Goal: Task Accomplishment & Management: Complete application form

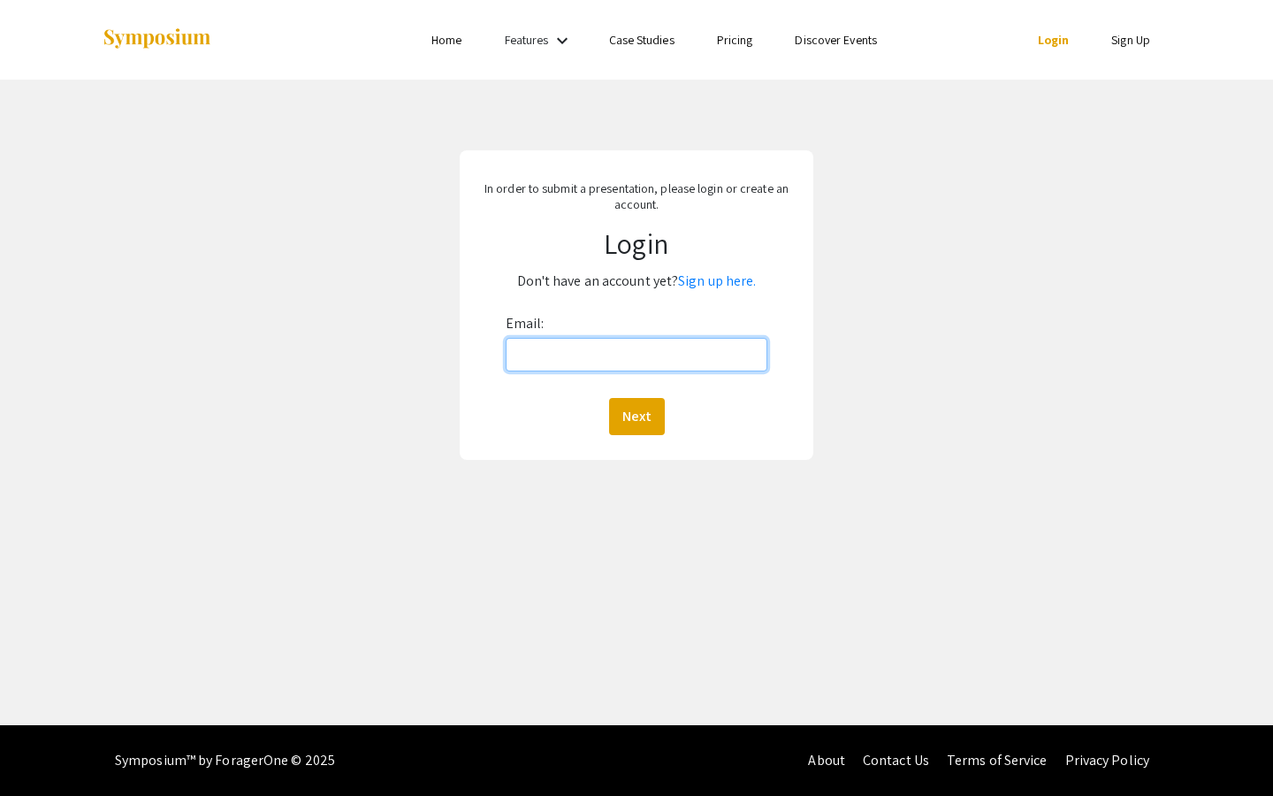
type input "[EMAIL_ADDRESS][DOMAIN_NAME]"
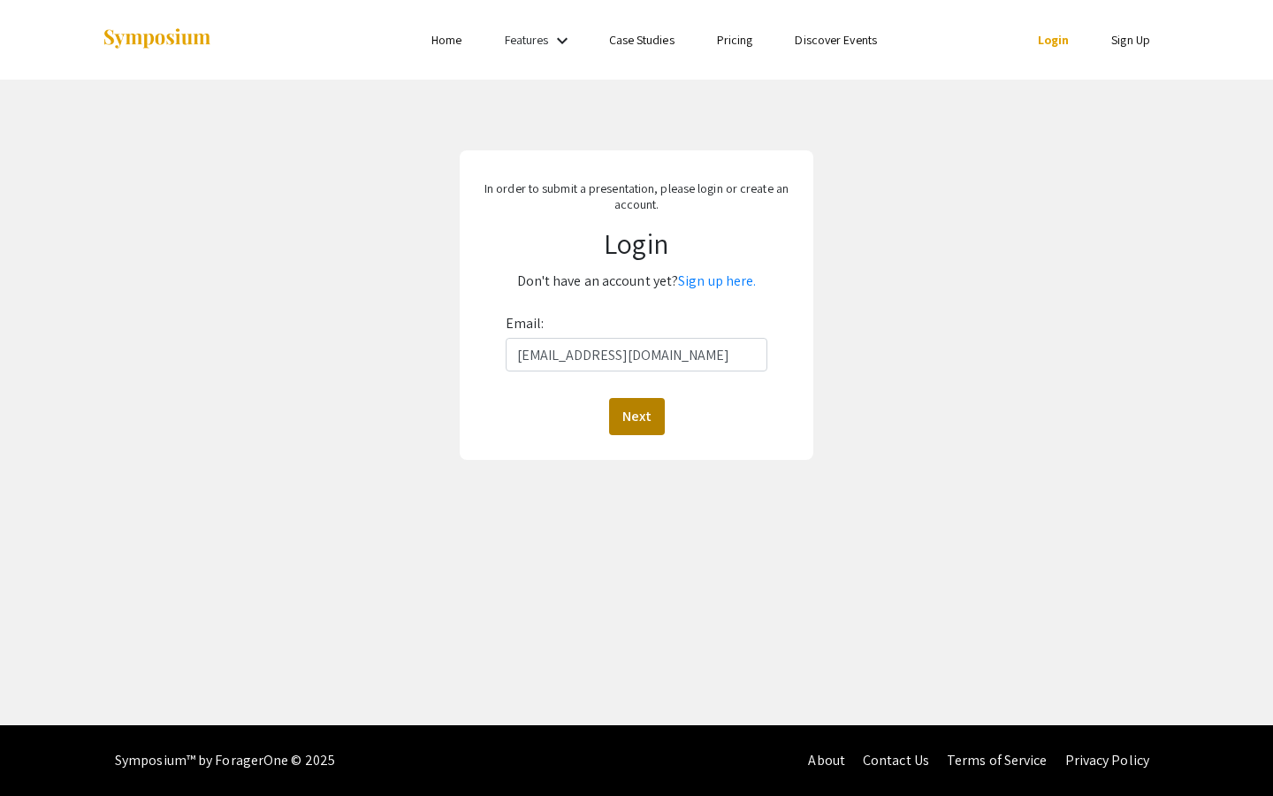
click at [629, 412] on button "Next" at bounding box center [637, 416] width 56 height 37
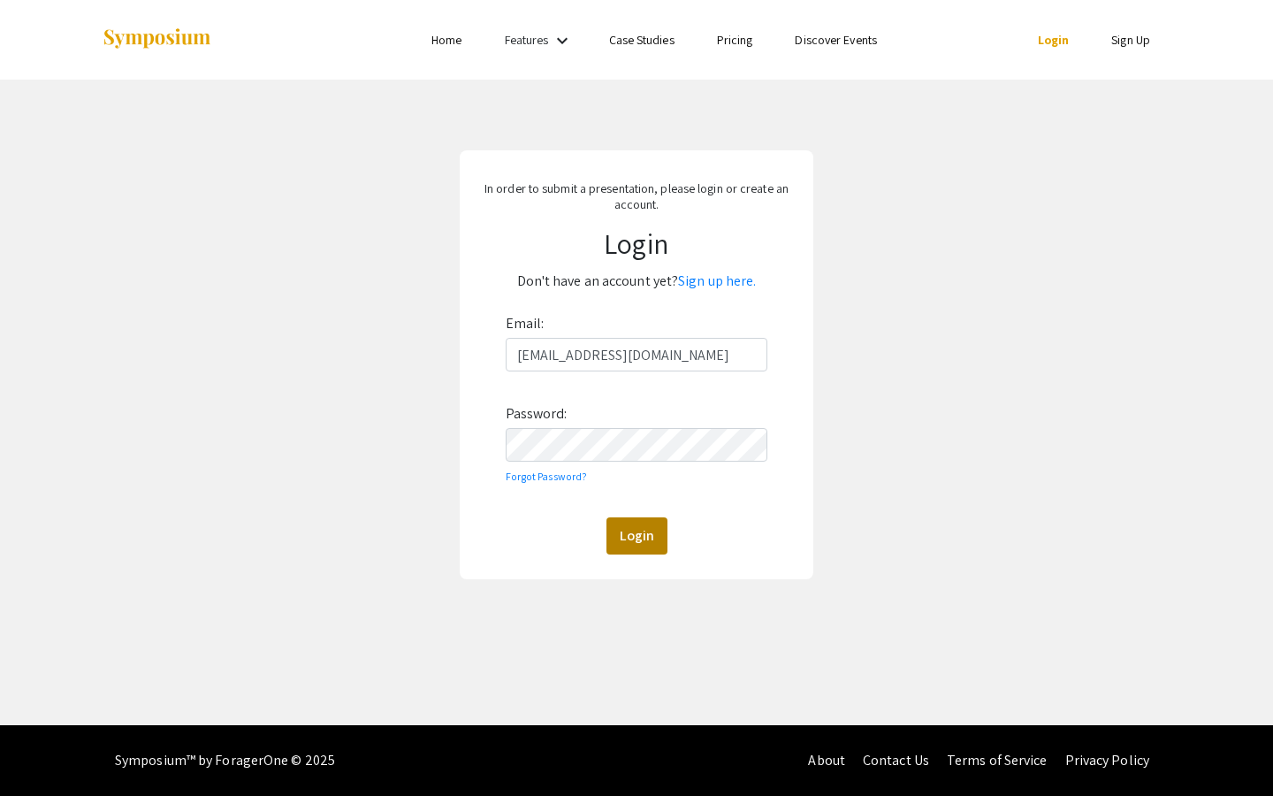
click at [629, 537] on button "Login" at bounding box center [636, 535] width 61 height 37
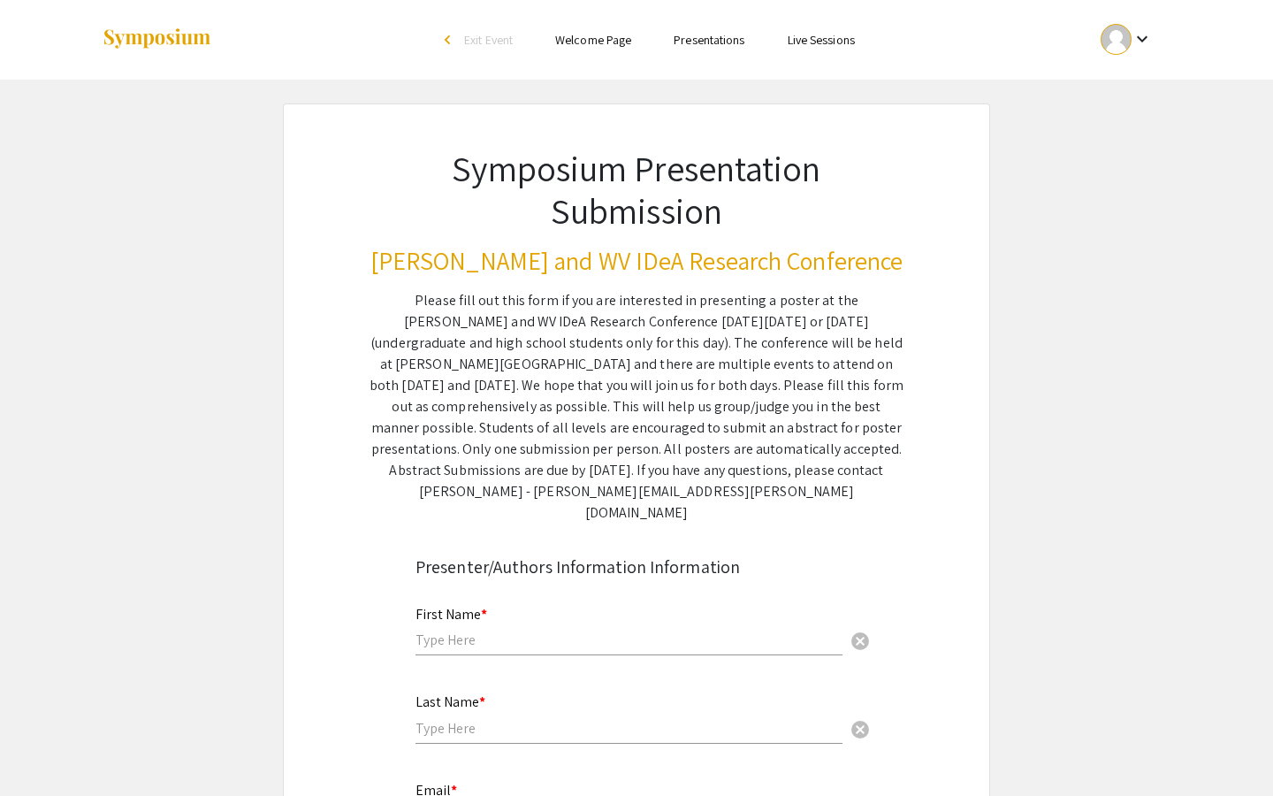
click at [509, 630] on input "text" at bounding box center [629, 639] width 427 height 19
type input "[PERSON_NAME]"
click at [487, 719] on input "text" at bounding box center [629, 728] width 427 height 19
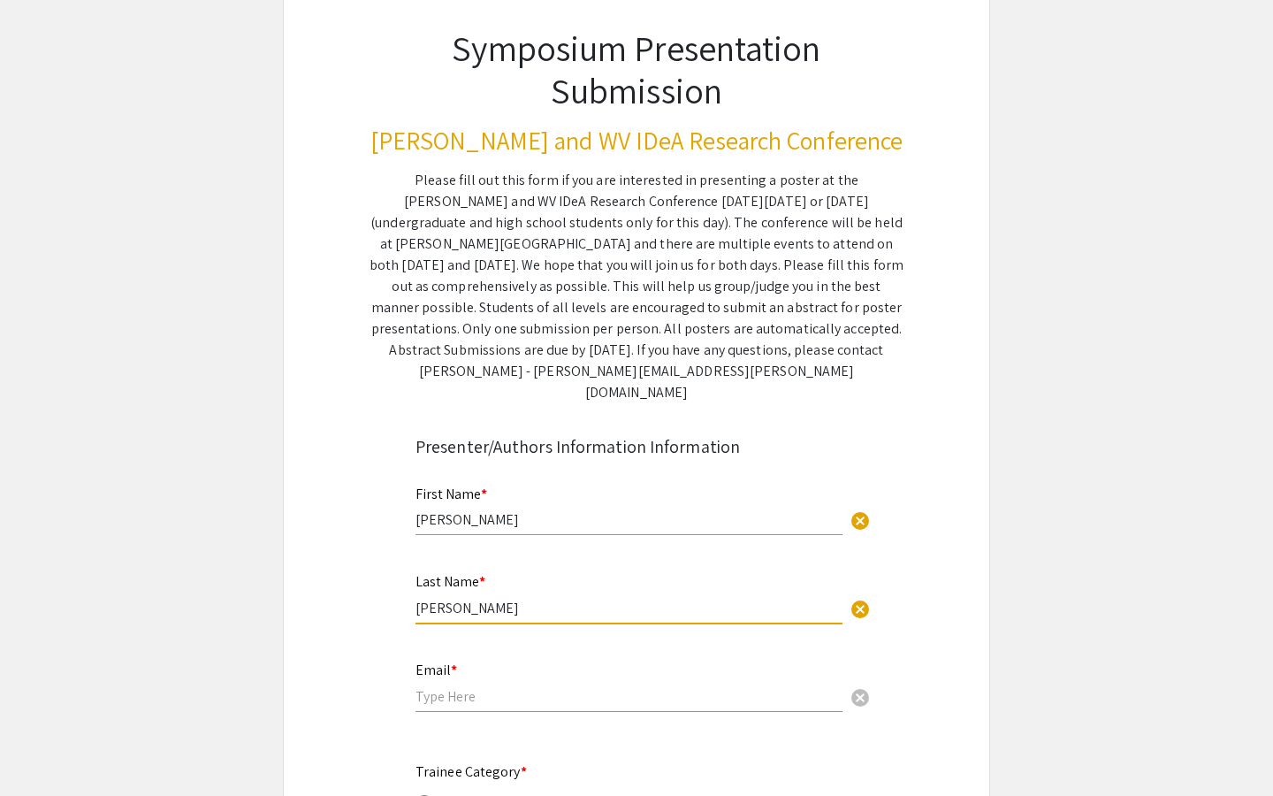
scroll to position [133, 0]
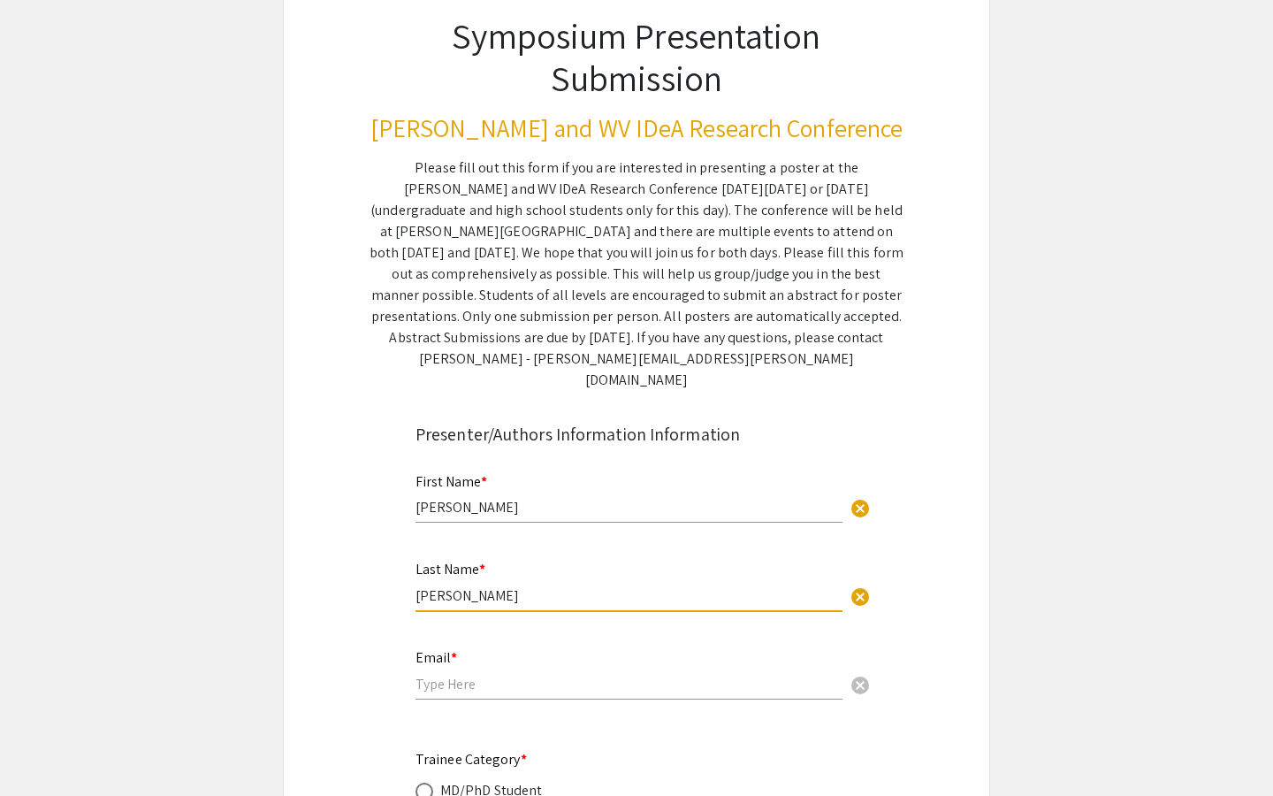
type input "[PERSON_NAME]"
click at [484, 675] on input "email" at bounding box center [629, 684] width 427 height 19
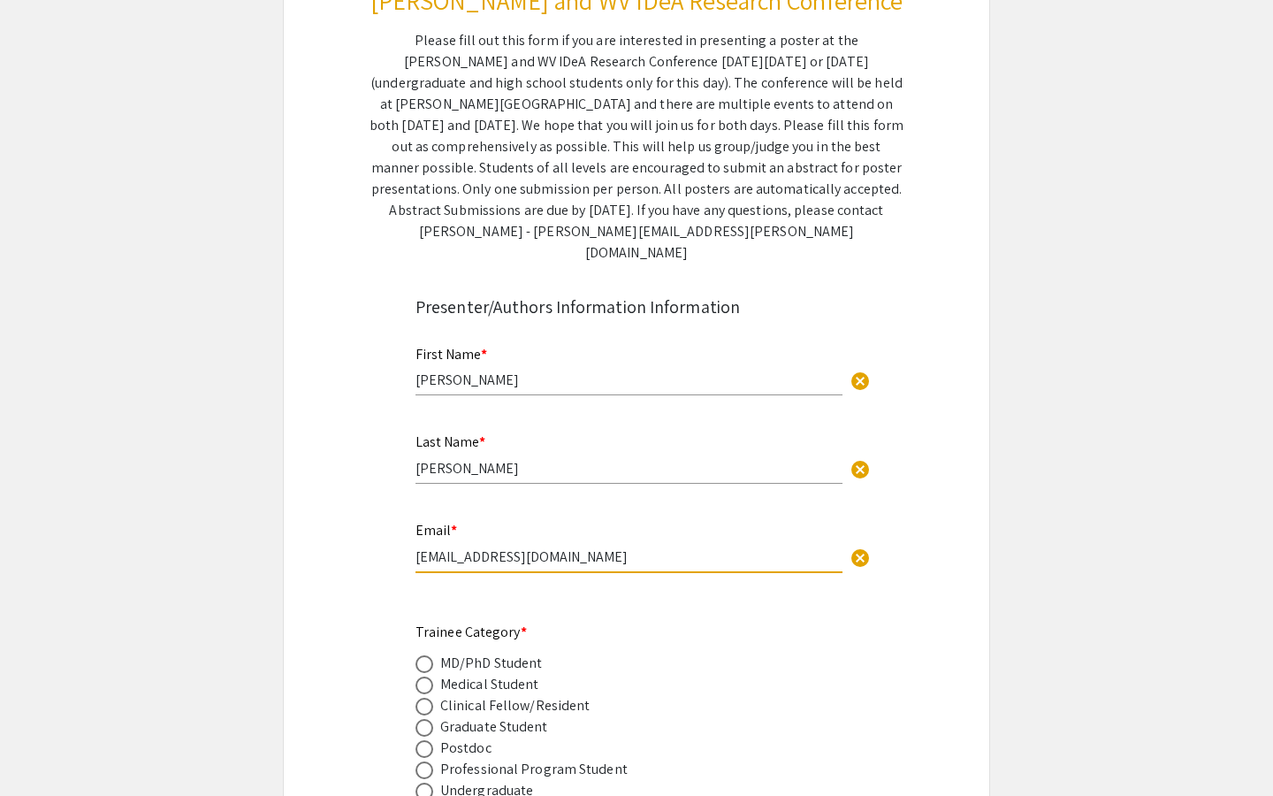
scroll to position [264, 0]
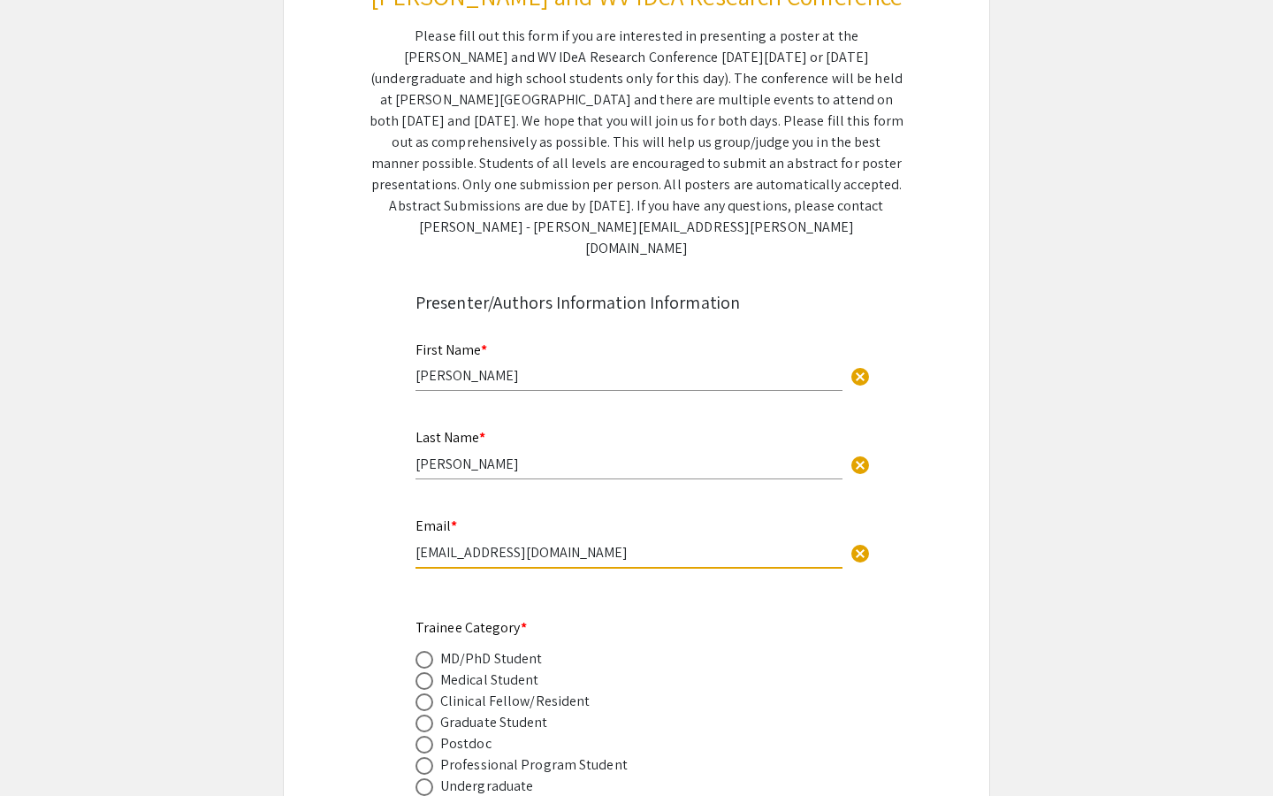
type input "[EMAIL_ADDRESS][DOMAIN_NAME]"
click at [430, 651] on span at bounding box center [425, 660] width 18 height 18
click at [430, 651] on input "radio" at bounding box center [425, 660] width 18 height 18
radio input "true"
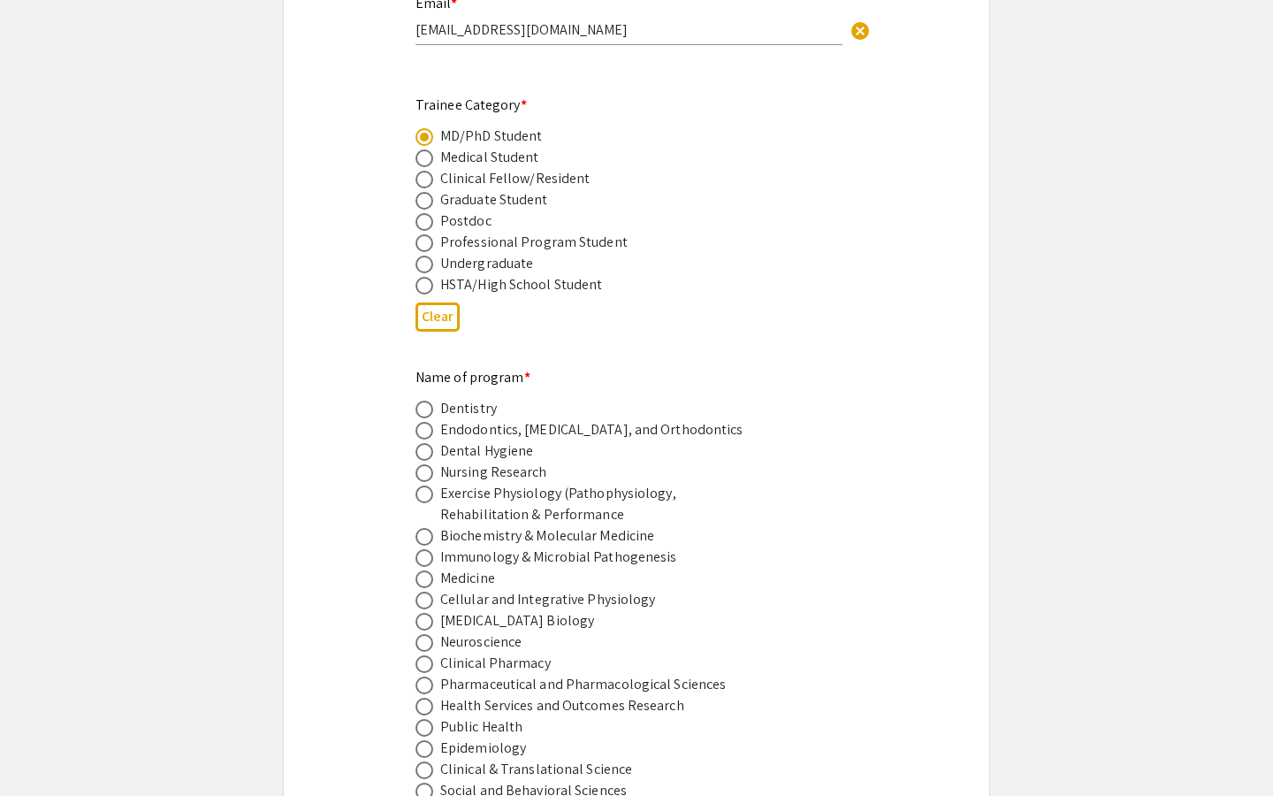
scroll to position [1003, 0]
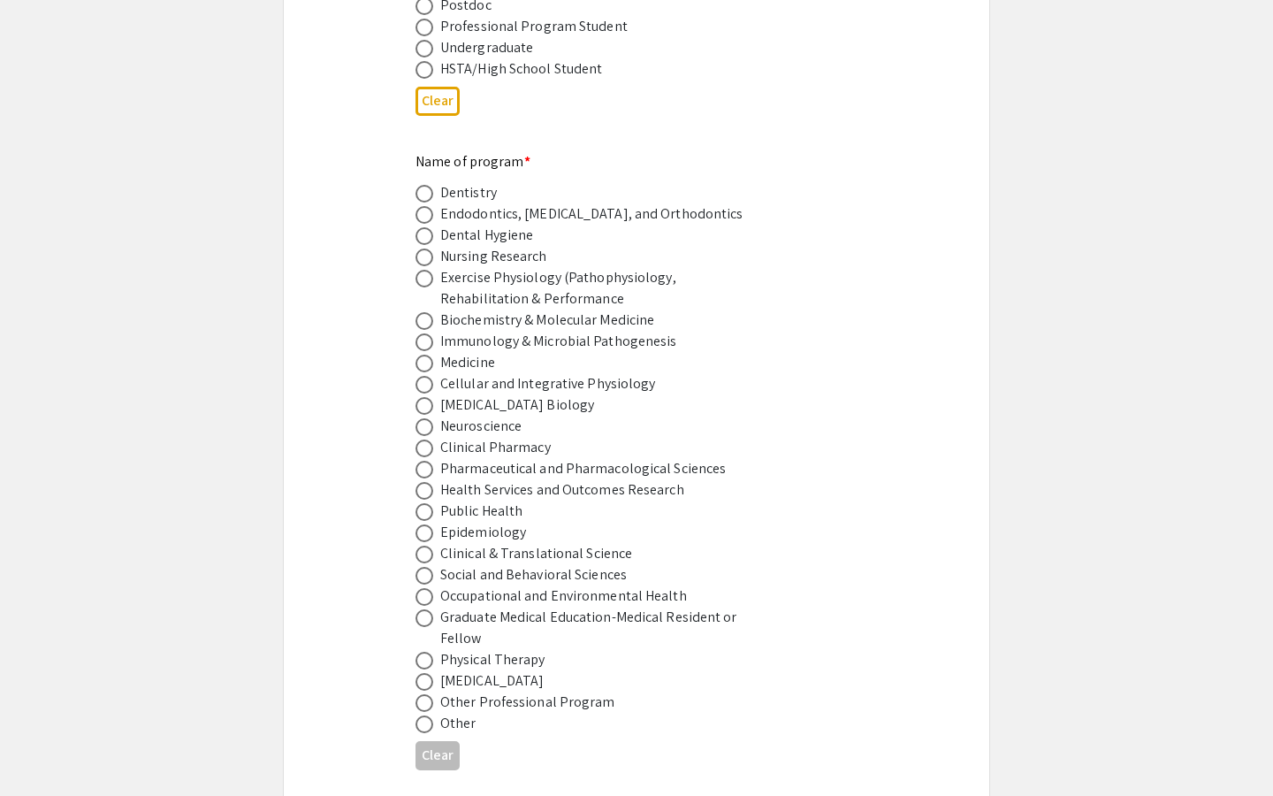
click at [421, 545] on span at bounding box center [425, 554] width 18 height 18
click at [421, 545] on input "radio" at bounding box center [425, 554] width 18 height 18
radio input "true"
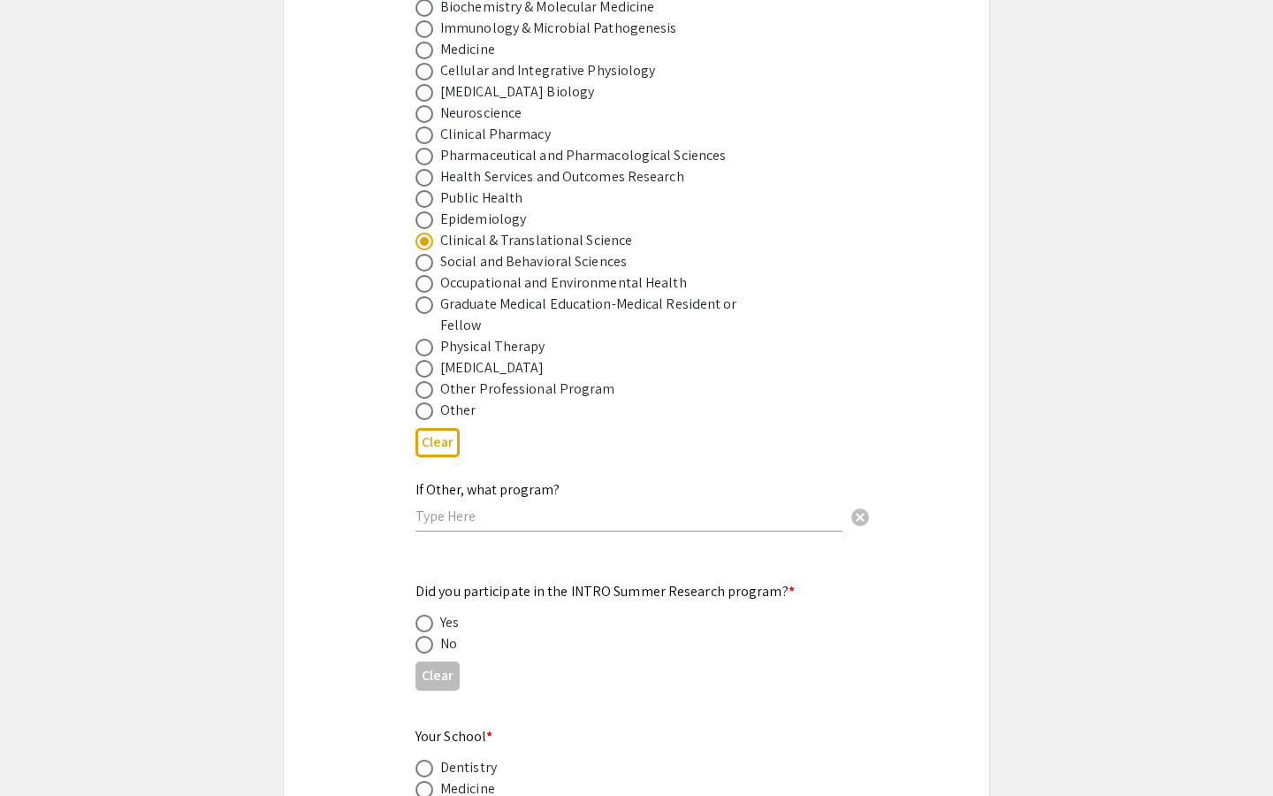
scroll to position [1320, 0]
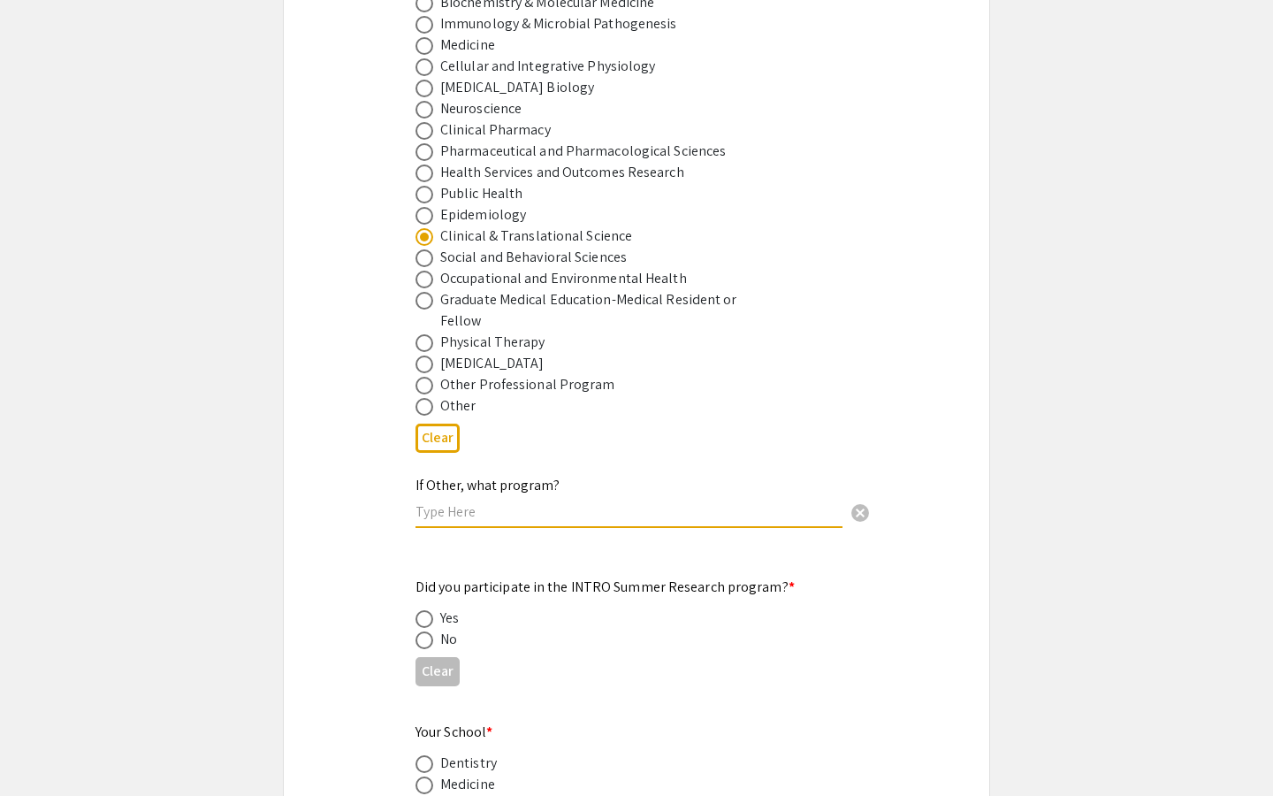
click at [469, 502] on input "text" at bounding box center [629, 511] width 427 height 19
click at [423, 631] on span at bounding box center [425, 640] width 18 height 18
click at [423, 631] on input "radio" at bounding box center [425, 640] width 18 height 18
radio input "true"
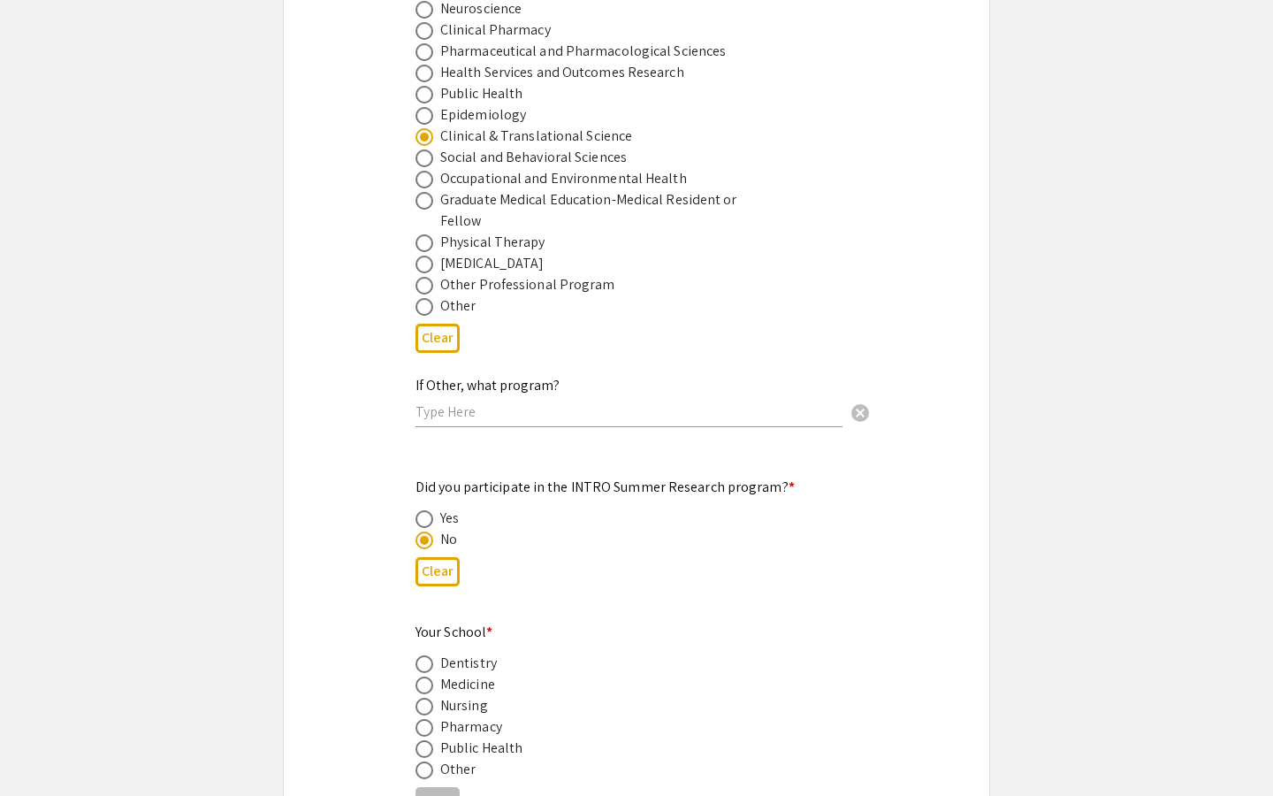
scroll to position [1447, 0]
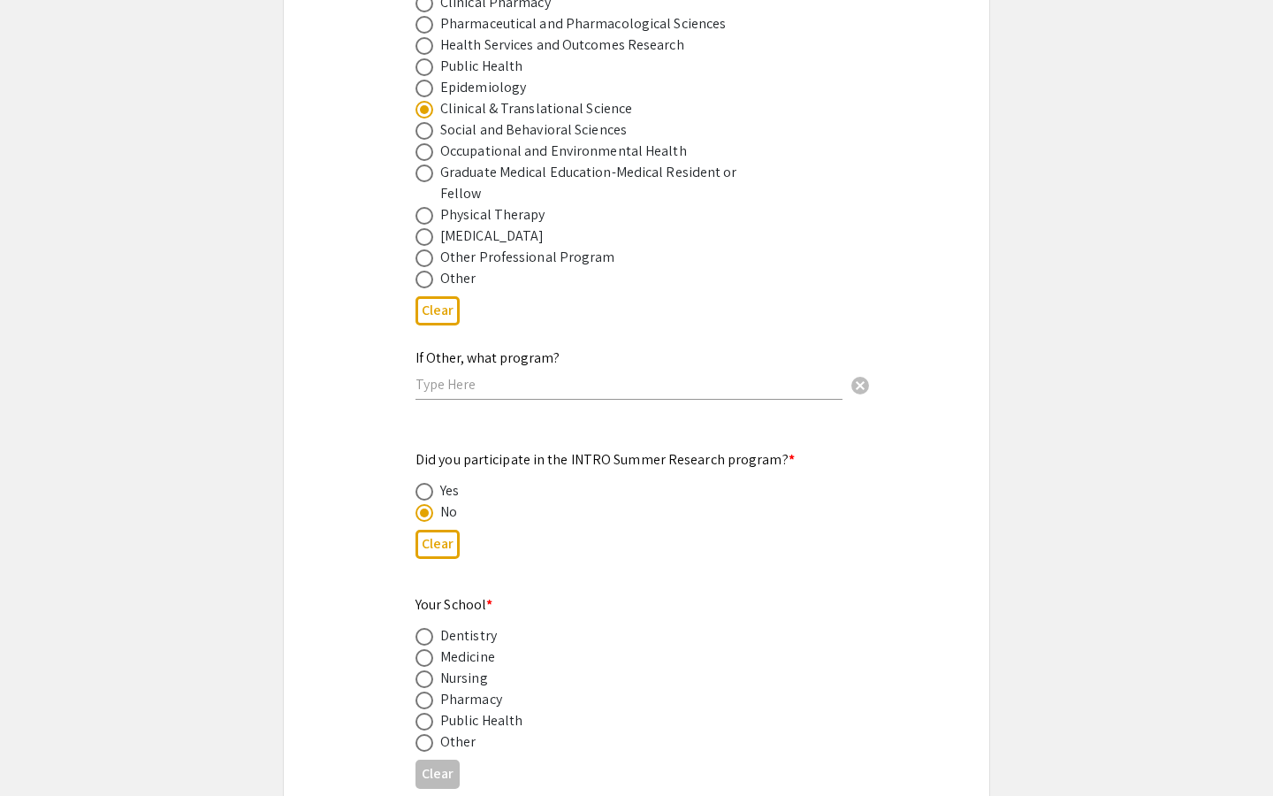
click at [427, 649] on span at bounding box center [425, 658] width 18 height 18
click at [427, 649] on input "radio" at bounding box center [425, 658] width 18 height 18
radio input "true"
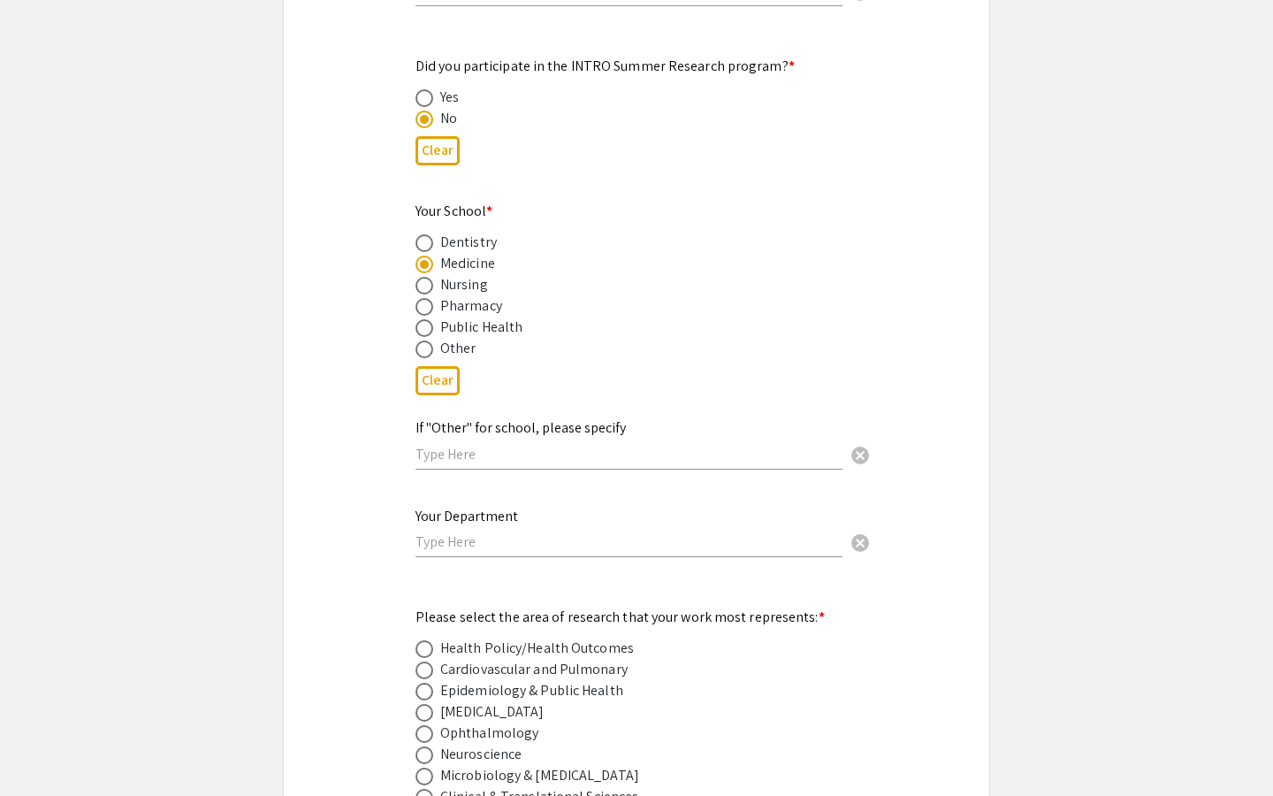
scroll to position [1933, 0]
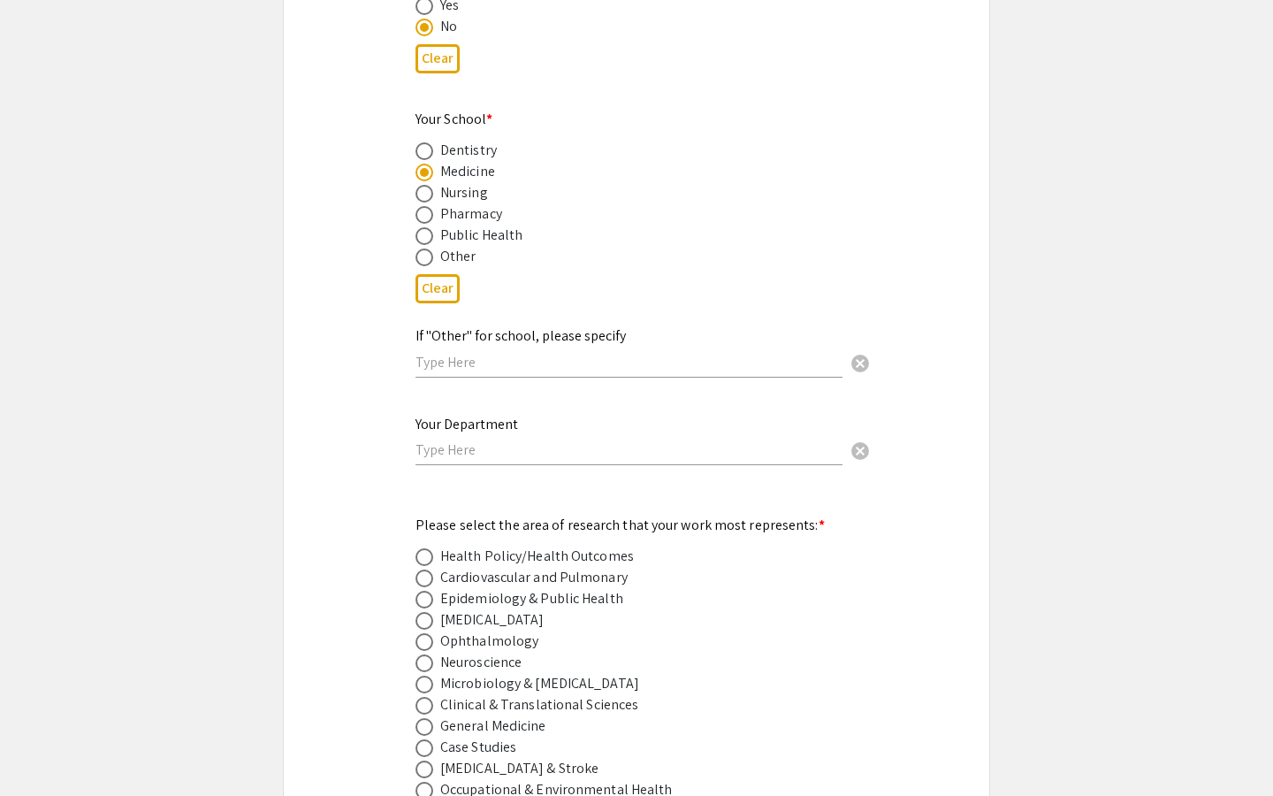
click at [455, 439] on div "Your Department cancel" at bounding box center [629, 432] width 427 height 67
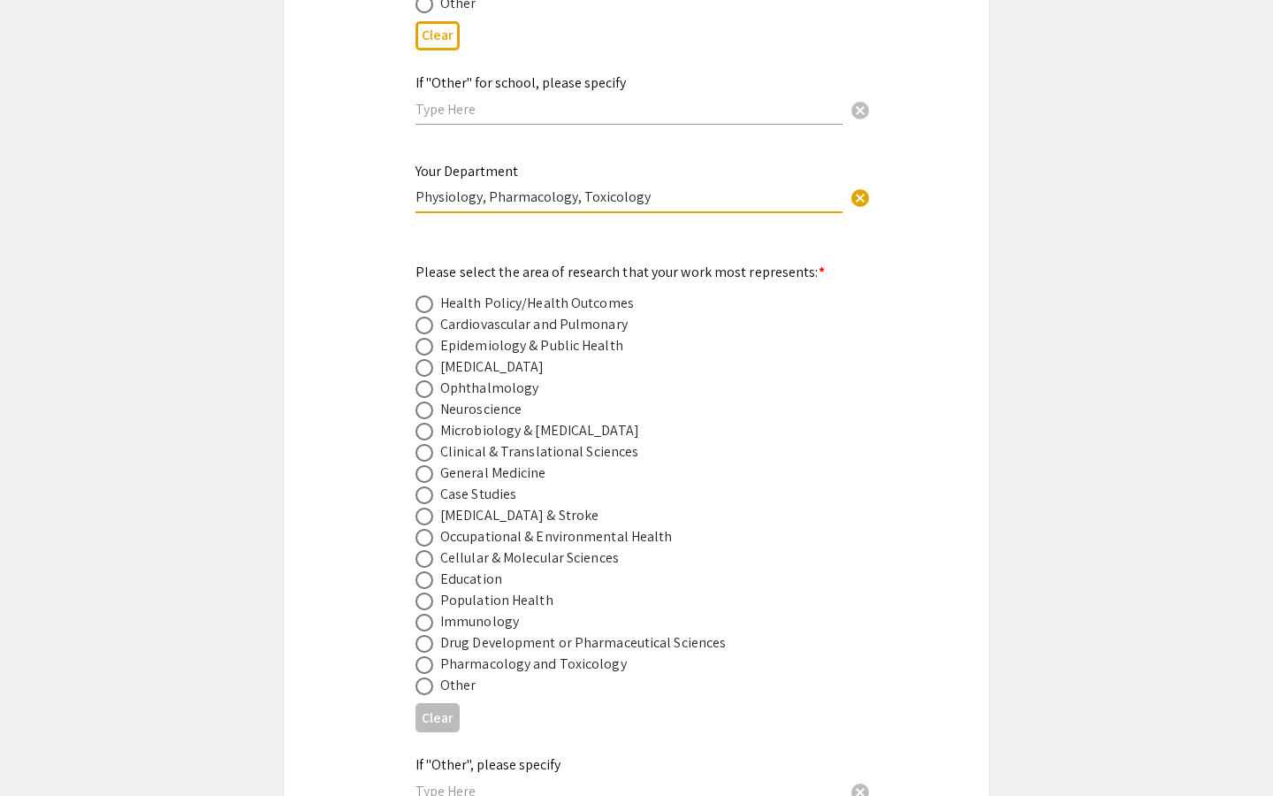
scroll to position [2264, 0]
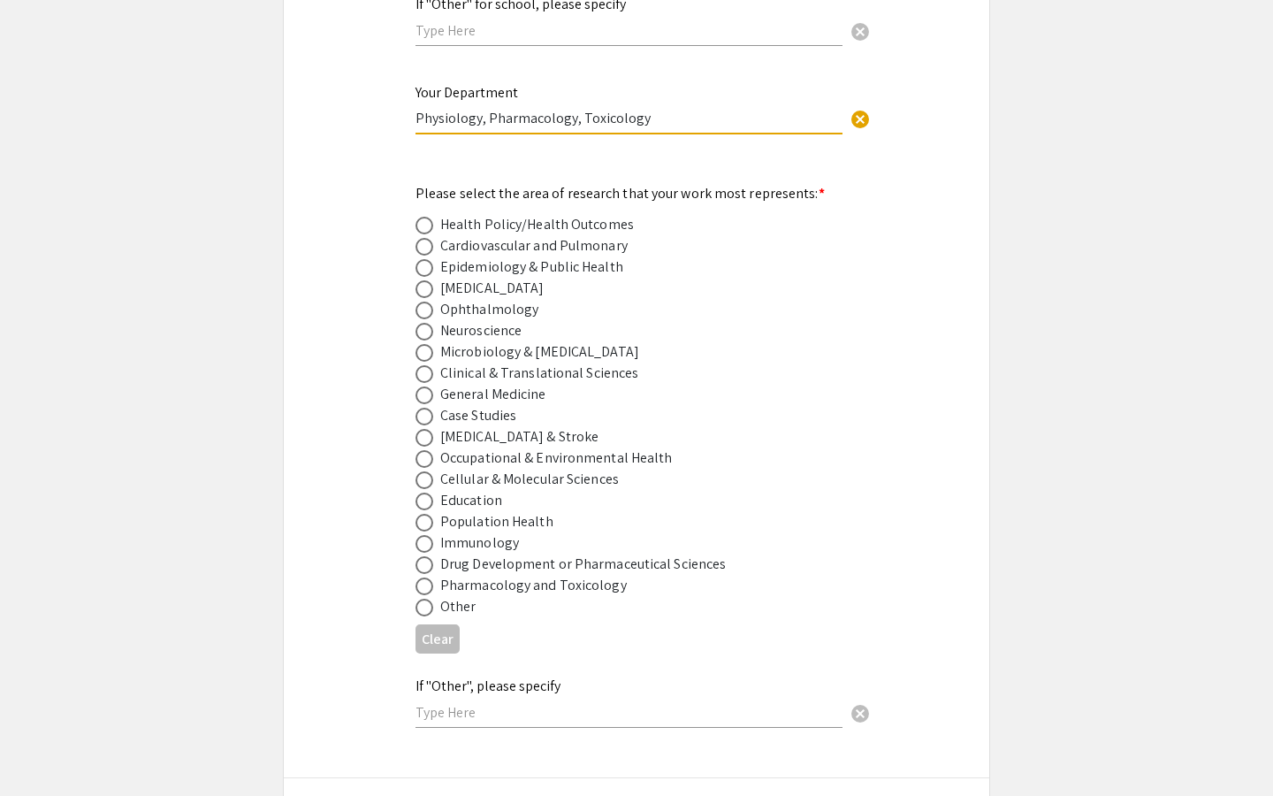
type input "Physiology, Pharmacology, Toxicology"
click at [426, 577] on span at bounding box center [425, 586] width 18 height 18
click at [426, 577] on input "radio" at bounding box center [425, 586] width 18 height 18
radio input "true"
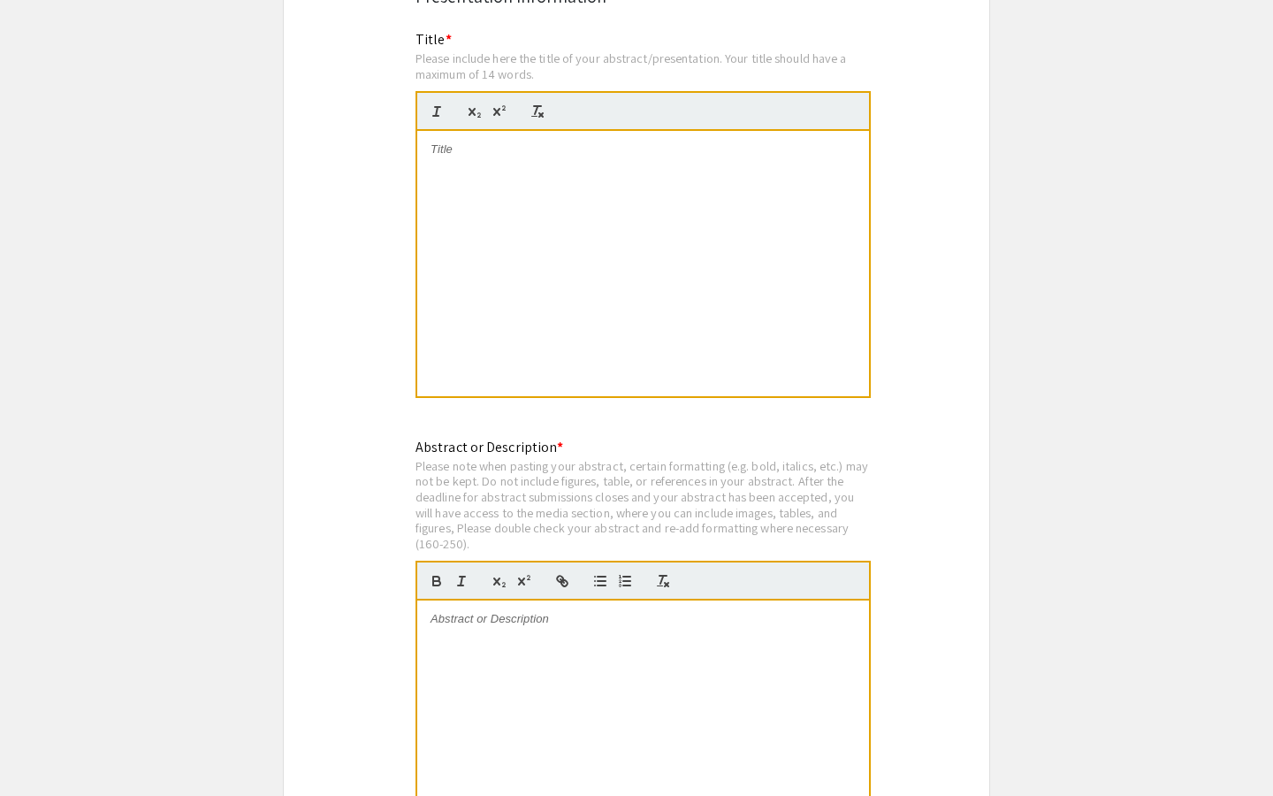
scroll to position [3061, 0]
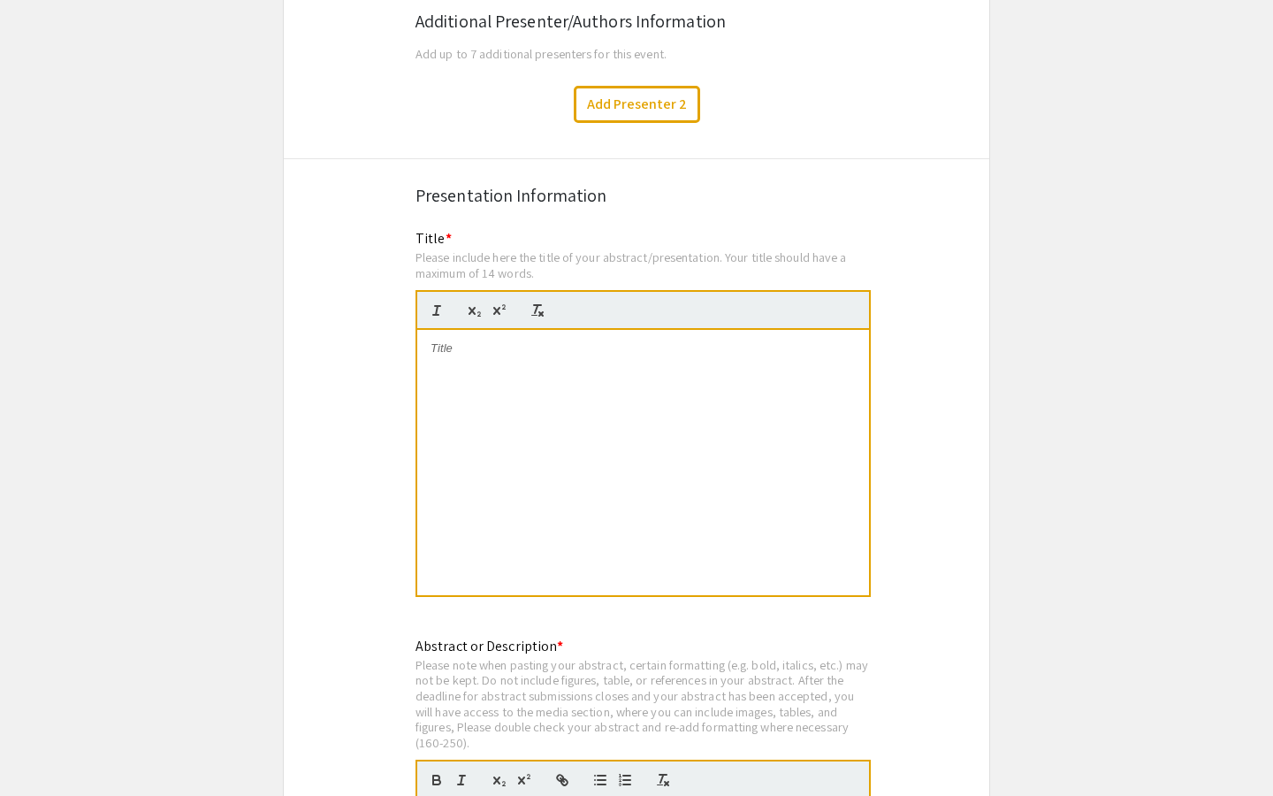
click at [487, 340] on p at bounding box center [643, 348] width 425 height 16
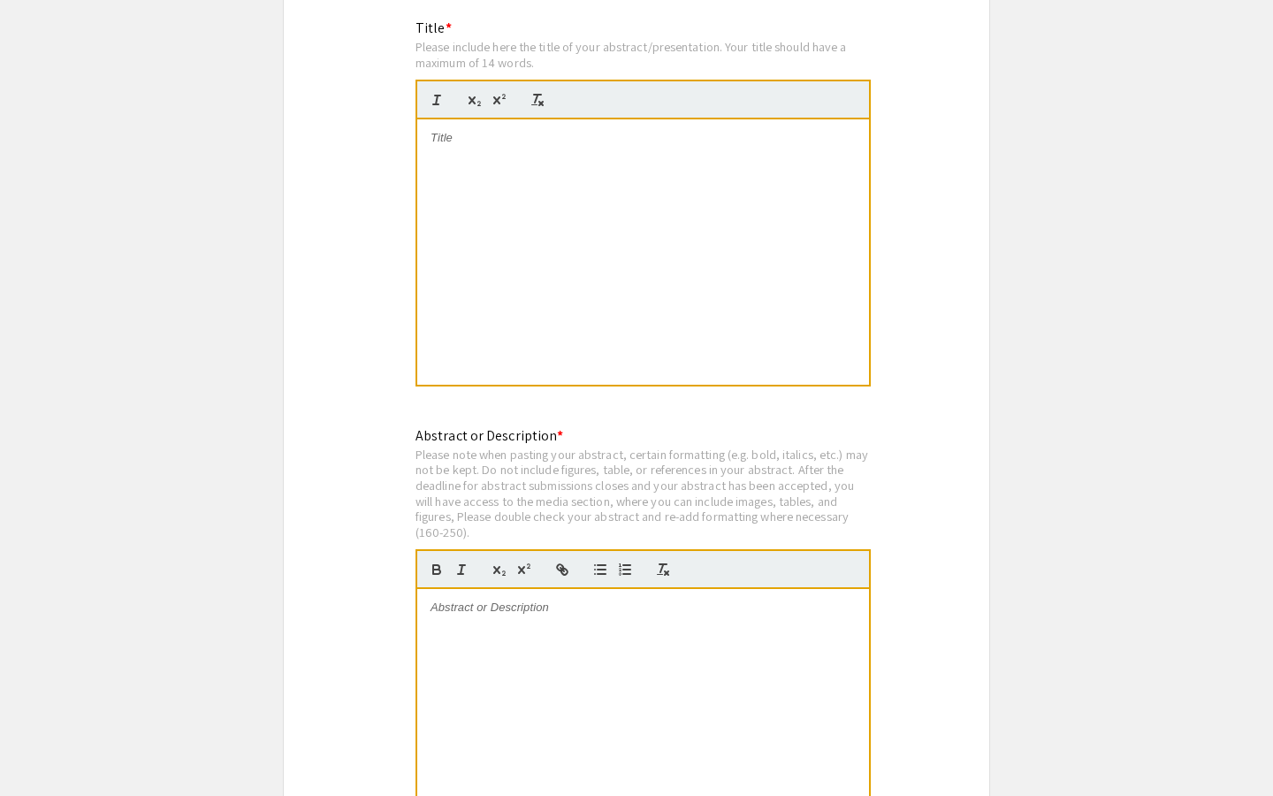
scroll to position [3273, 0]
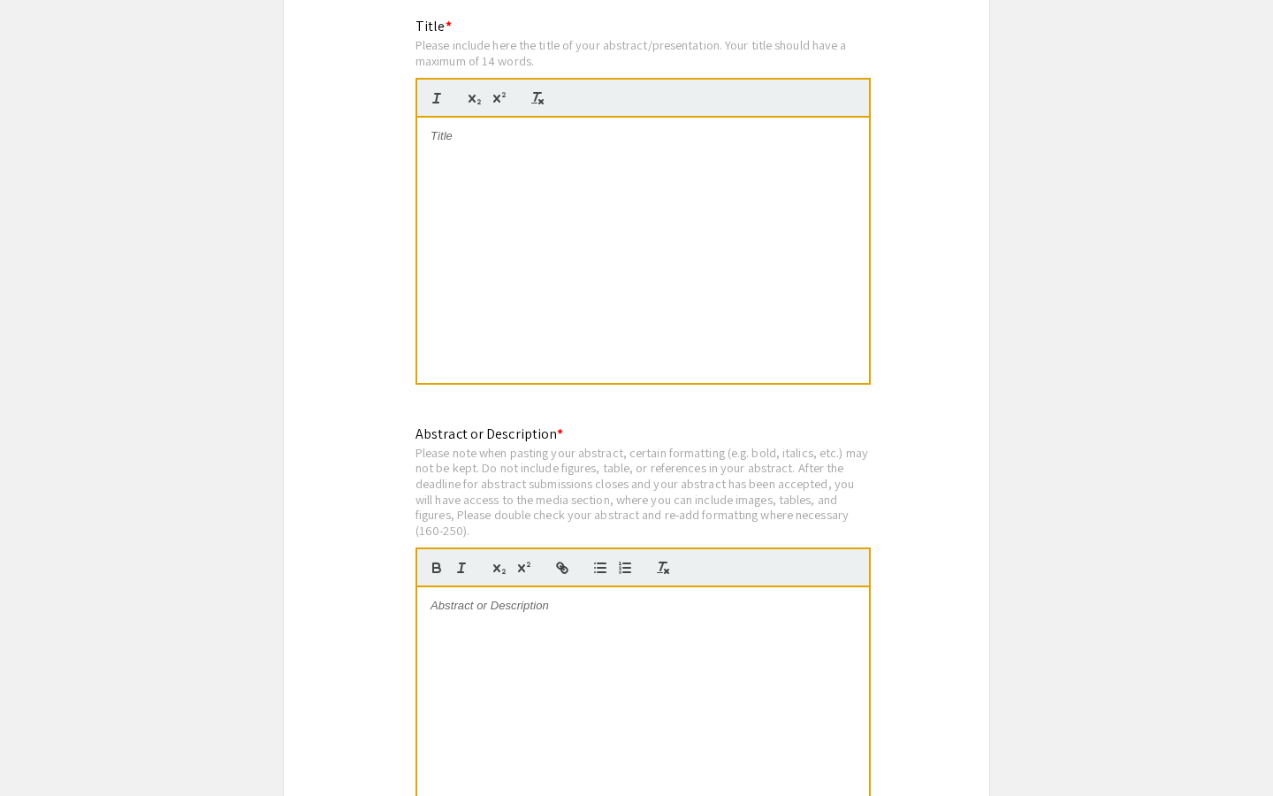
click at [486, 592] on div at bounding box center [643, 719] width 452 height 265
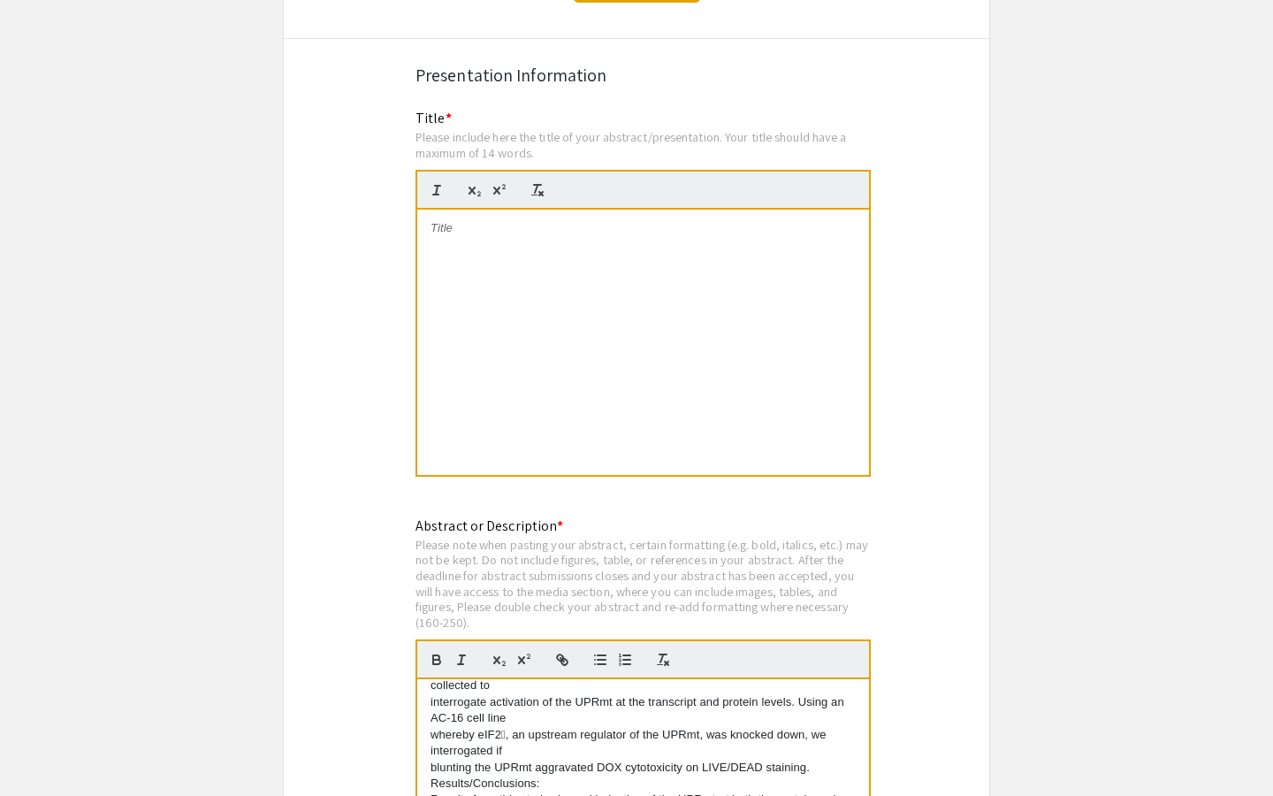
scroll to position [3267, 0]
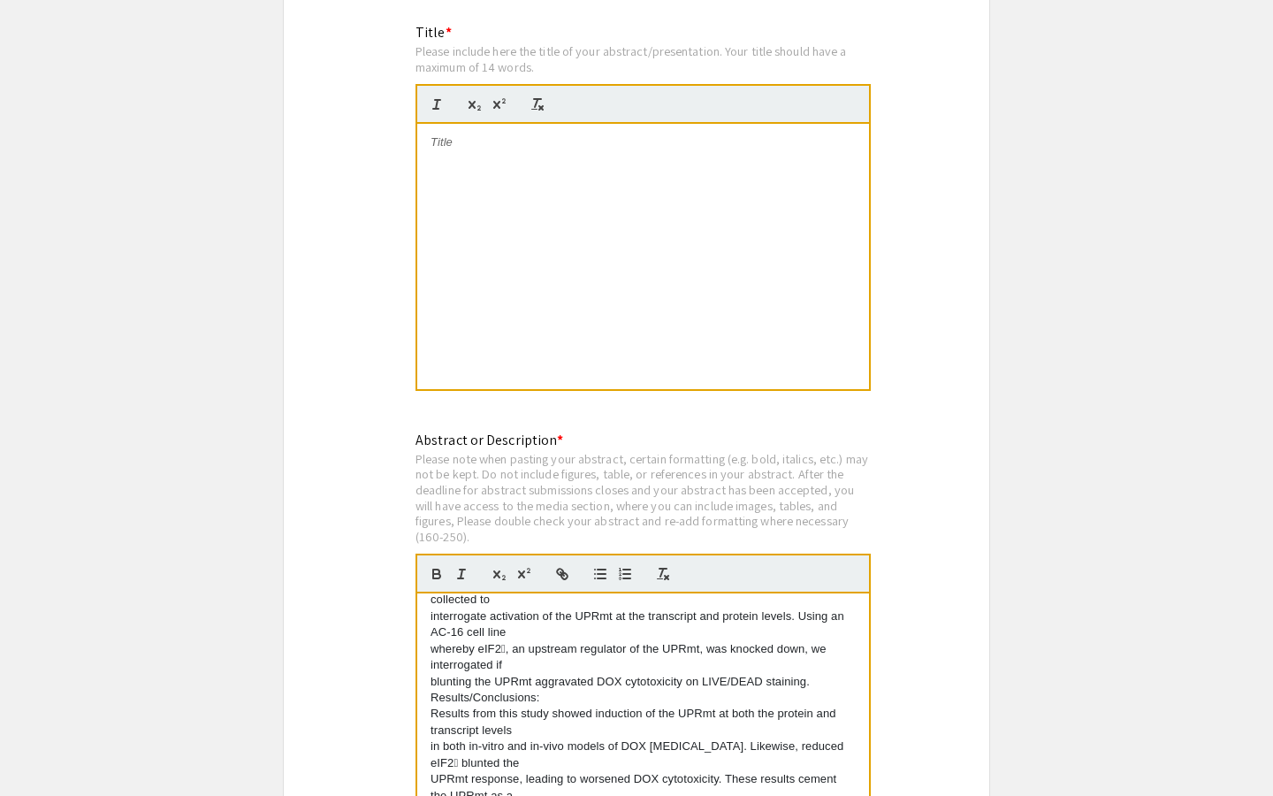
click at [548, 641] on p "whereby eIF2, an upstream regulator of the UPRmt, was knocked down, we interro…" at bounding box center [643, 657] width 425 height 33
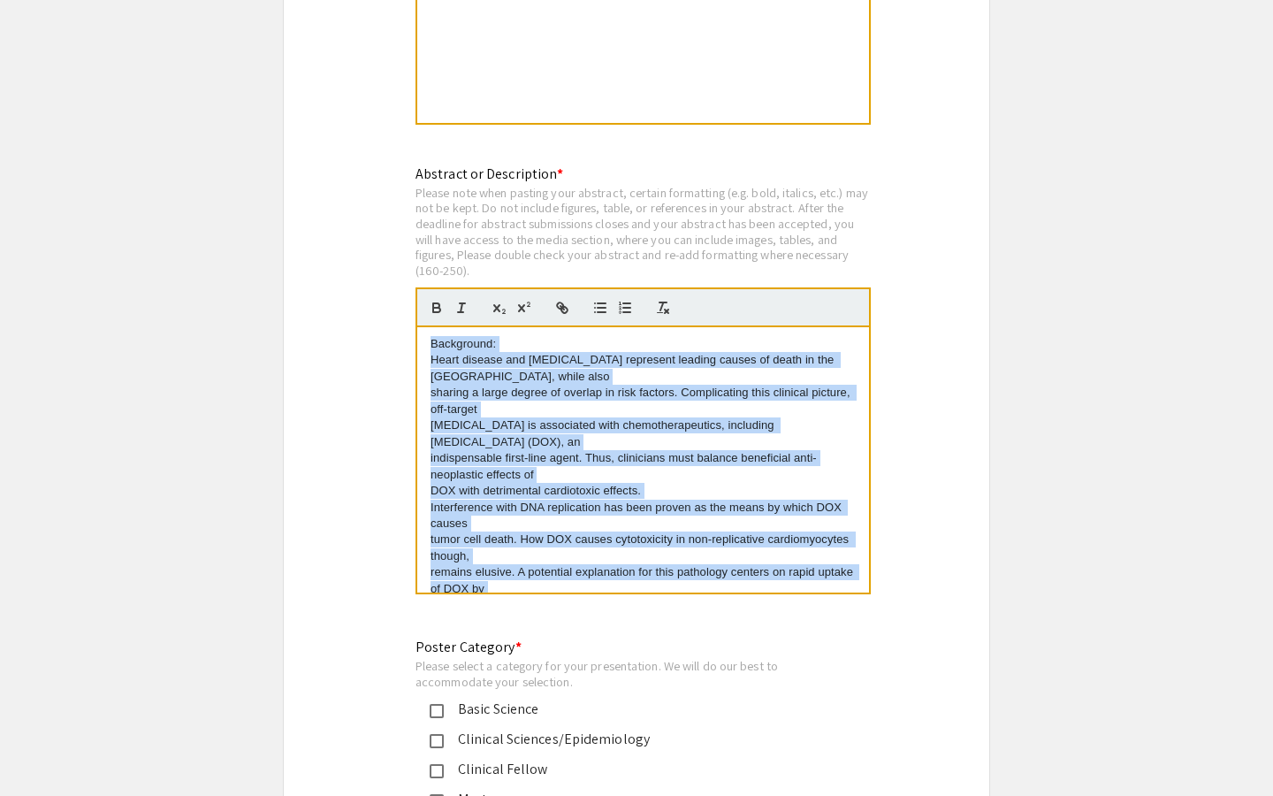
scroll to position [0, 0]
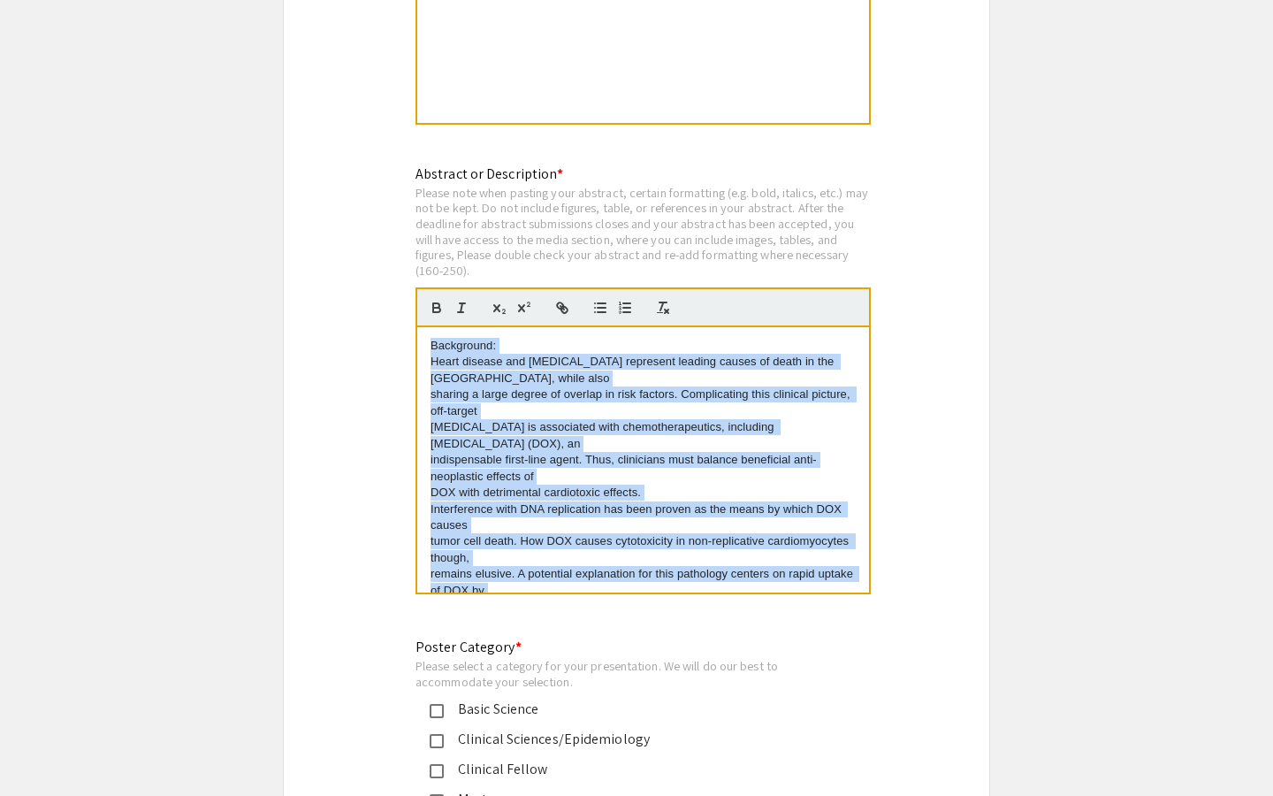
drag, startPoint x: 672, startPoint y: 542, endPoint x: 427, endPoint y: 198, distance: 422.2
click at [428, 200] on div "Abstract or Description * Please note when pasting your abstract, certain forma…" at bounding box center [643, 390] width 455 height 452
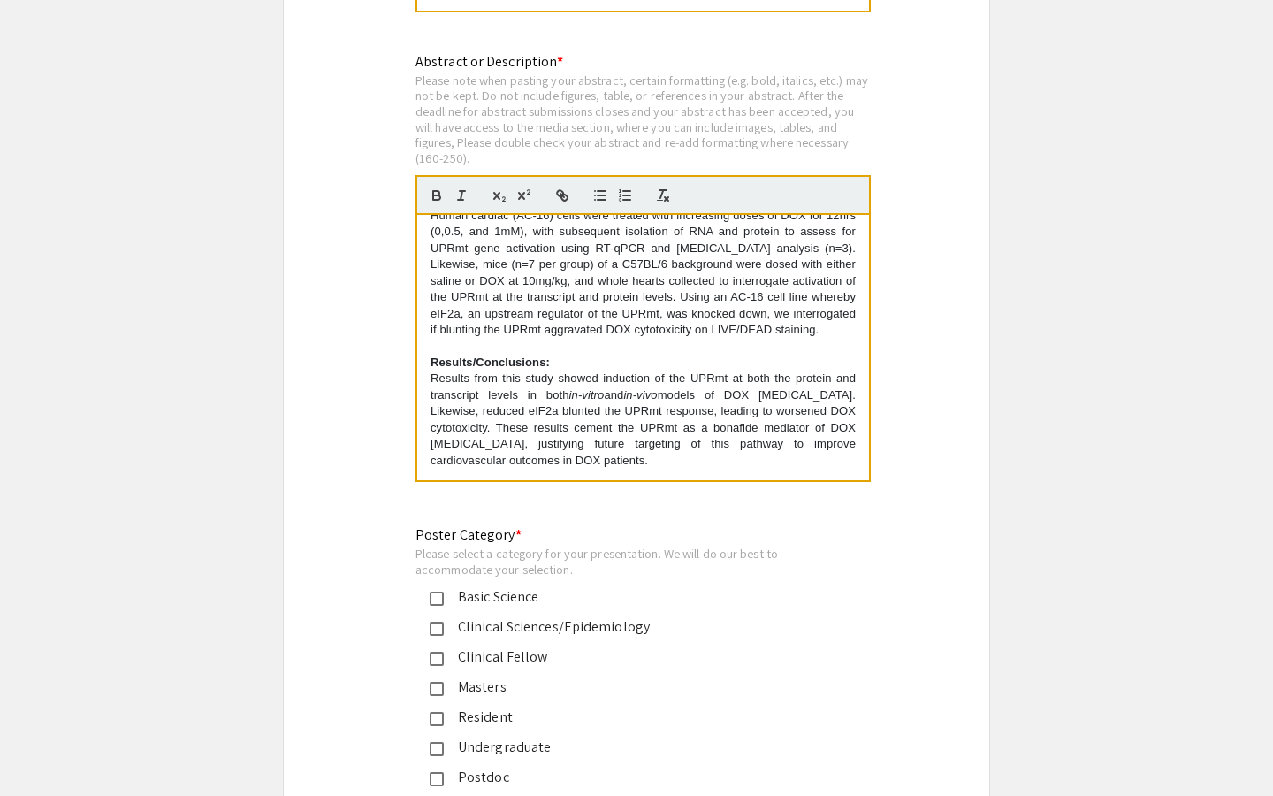
scroll to position [3703, 0]
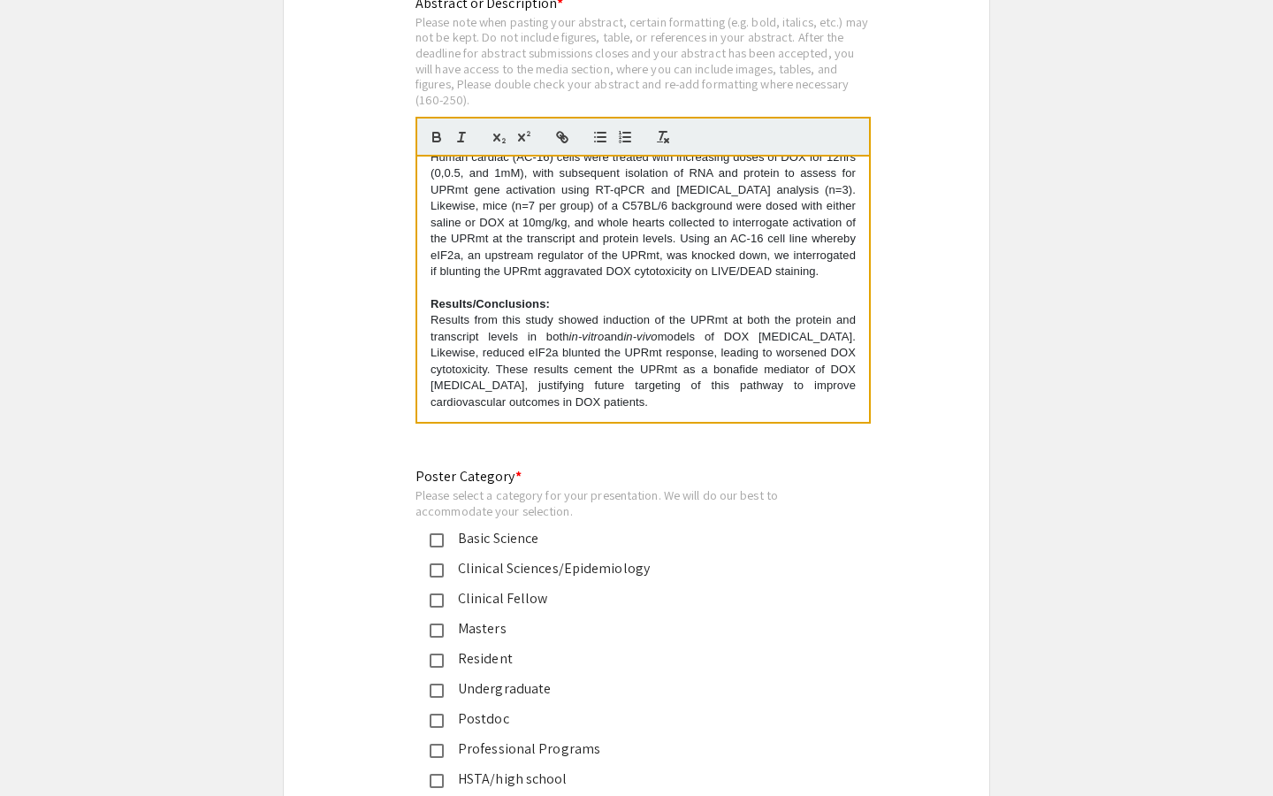
click at [446, 528] on div "Basic Science" at bounding box center [629, 538] width 371 height 21
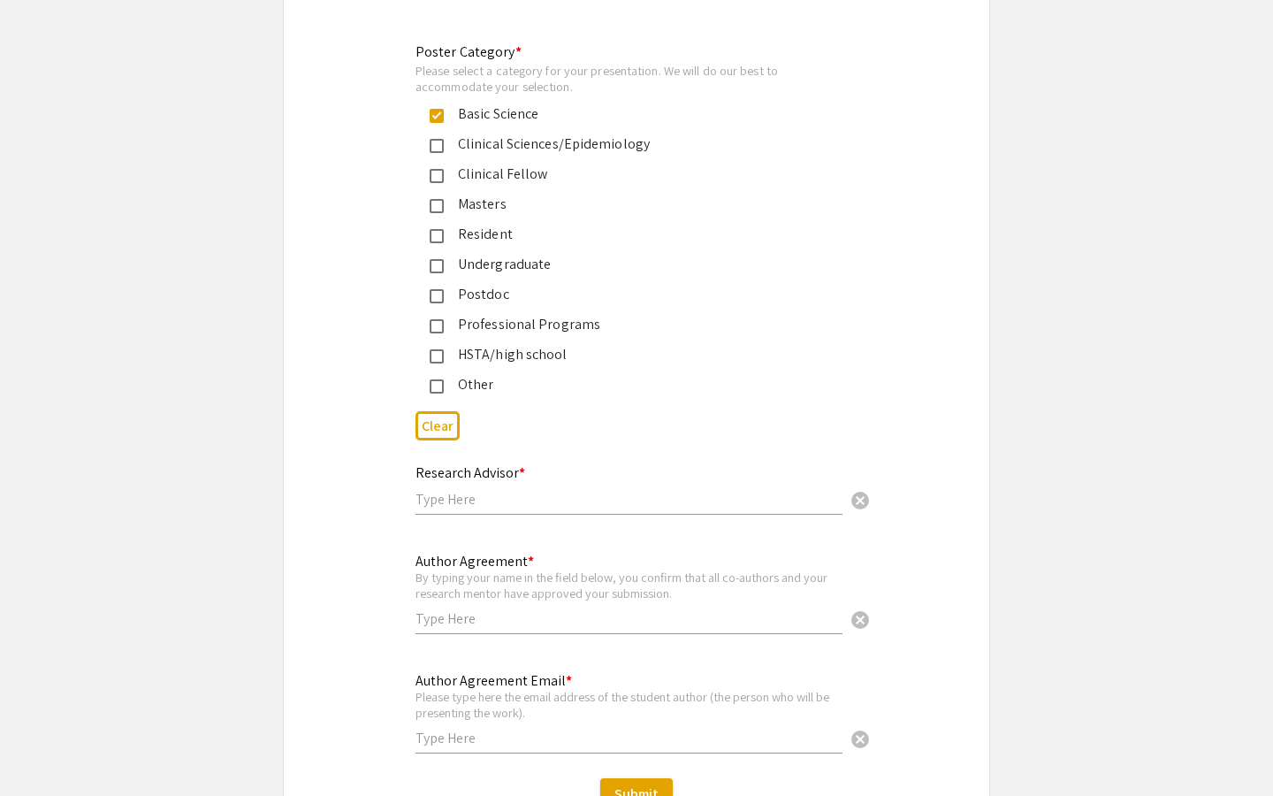
scroll to position [4133, 0]
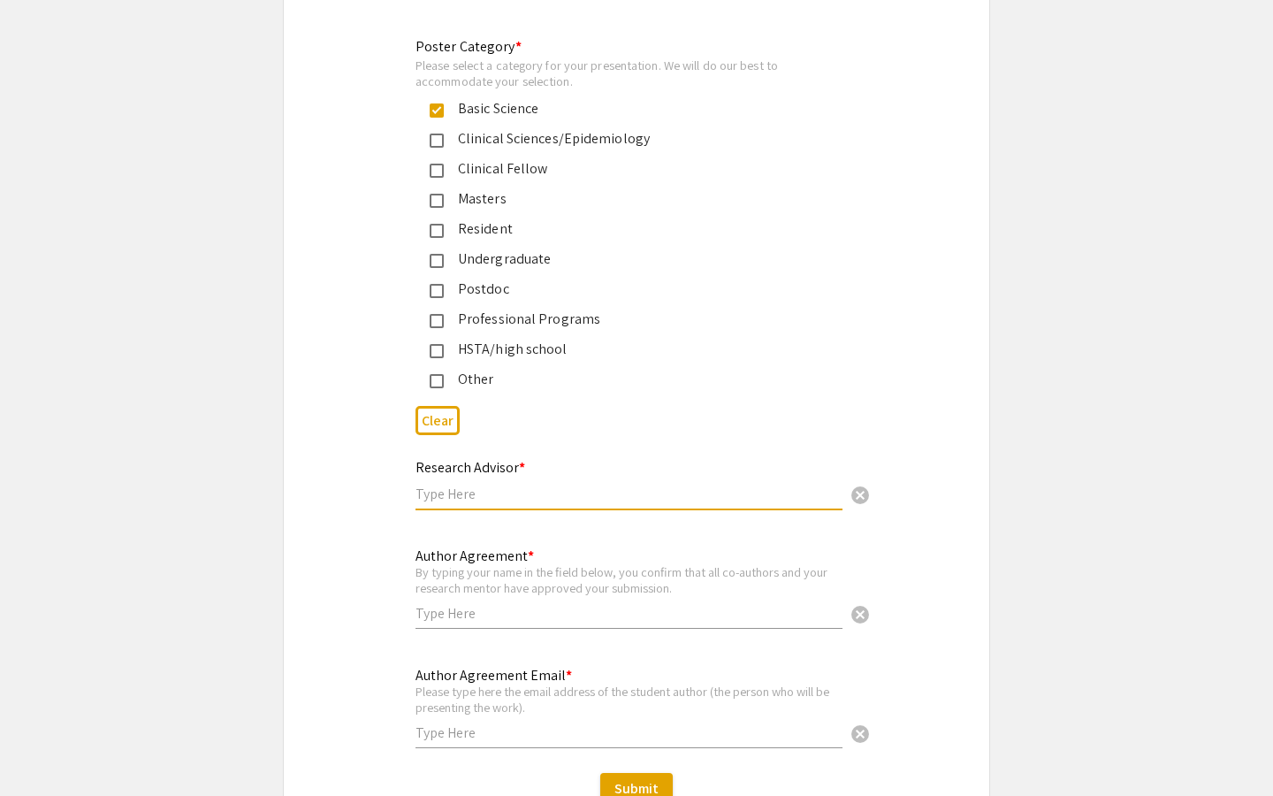
click at [471, 484] on input "text" at bounding box center [629, 493] width 427 height 19
type input "[PERSON_NAME]"
click at [470, 584] on div "Author Agreement * By typing your name in the field below, you confirm that all…" at bounding box center [629, 579] width 427 height 98
click at [471, 604] on input "text" at bounding box center [629, 613] width 427 height 19
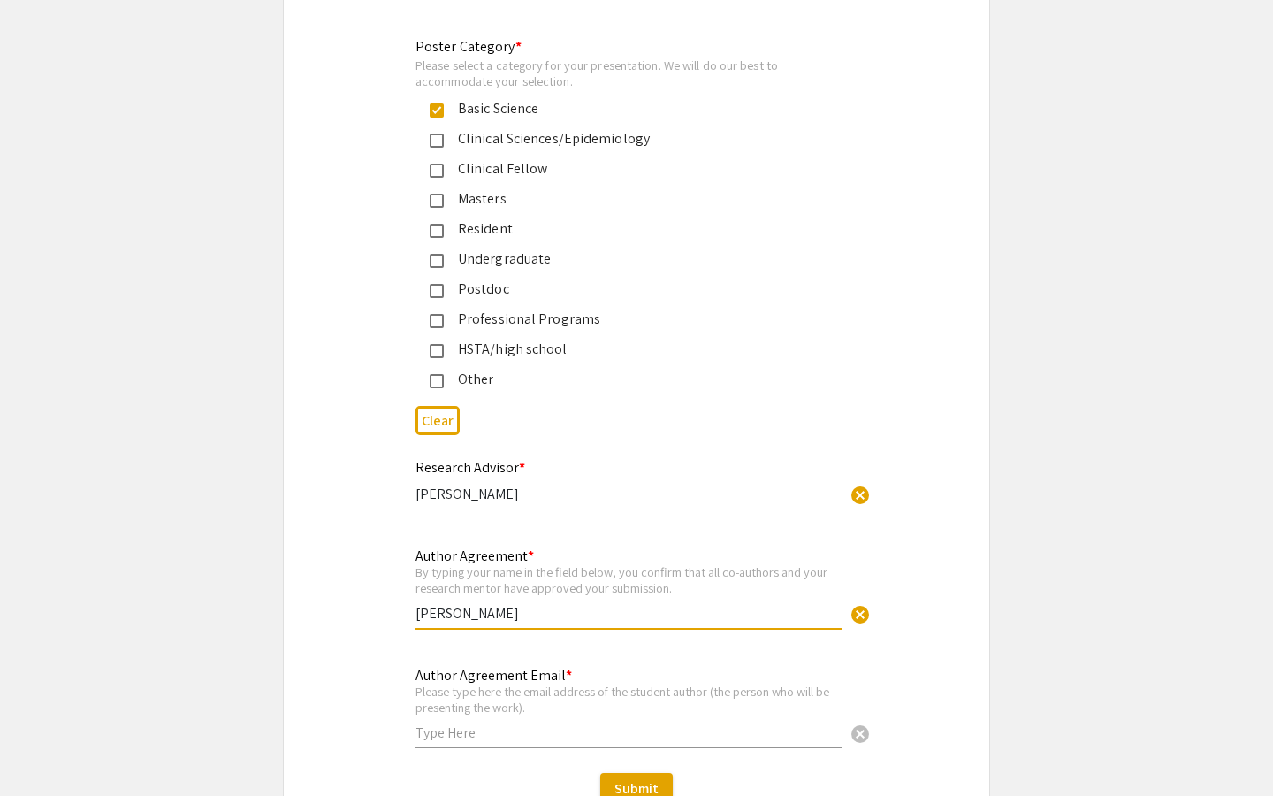
type input "[PERSON_NAME]"
click at [480, 705] on div "Author Agreement Email * Please type here the email address of the student auth…" at bounding box center [629, 699] width 427 height 98
click at [479, 723] on input "text" at bounding box center [629, 732] width 427 height 19
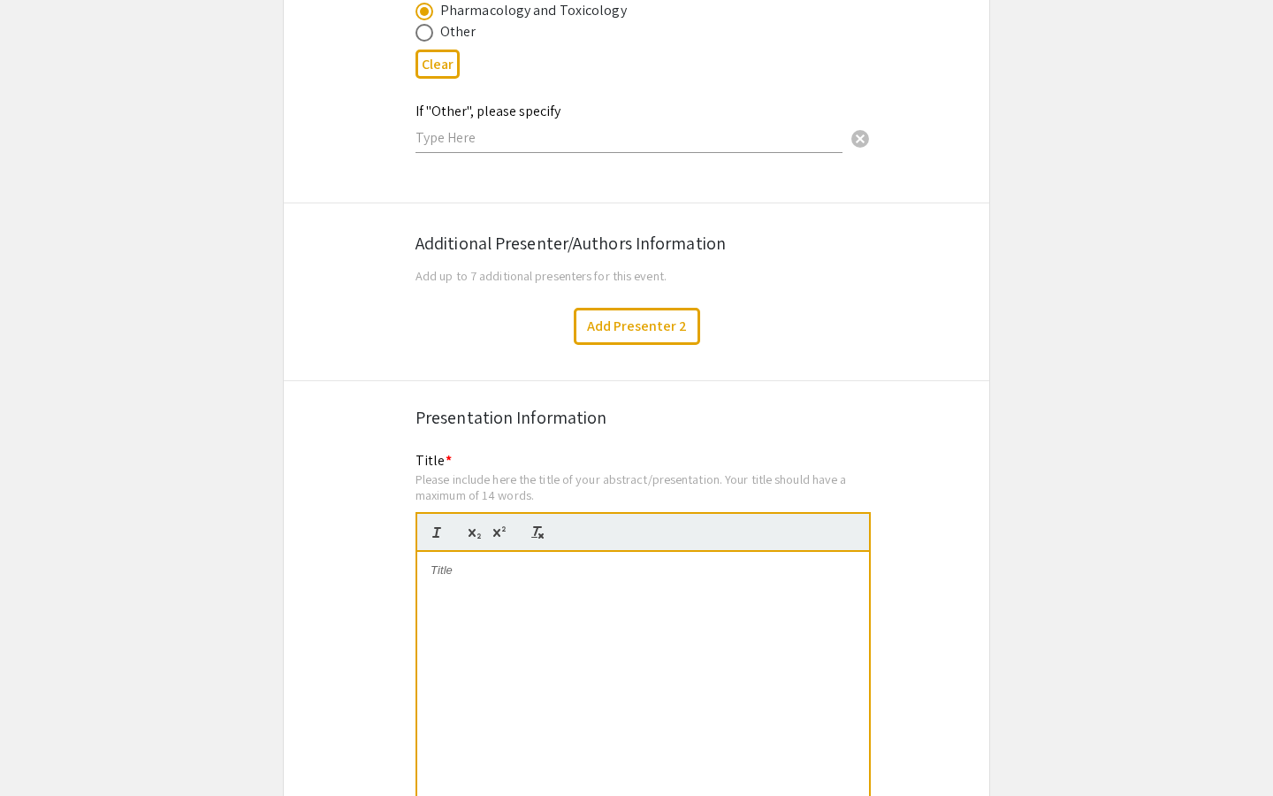
scroll to position [2836, 0]
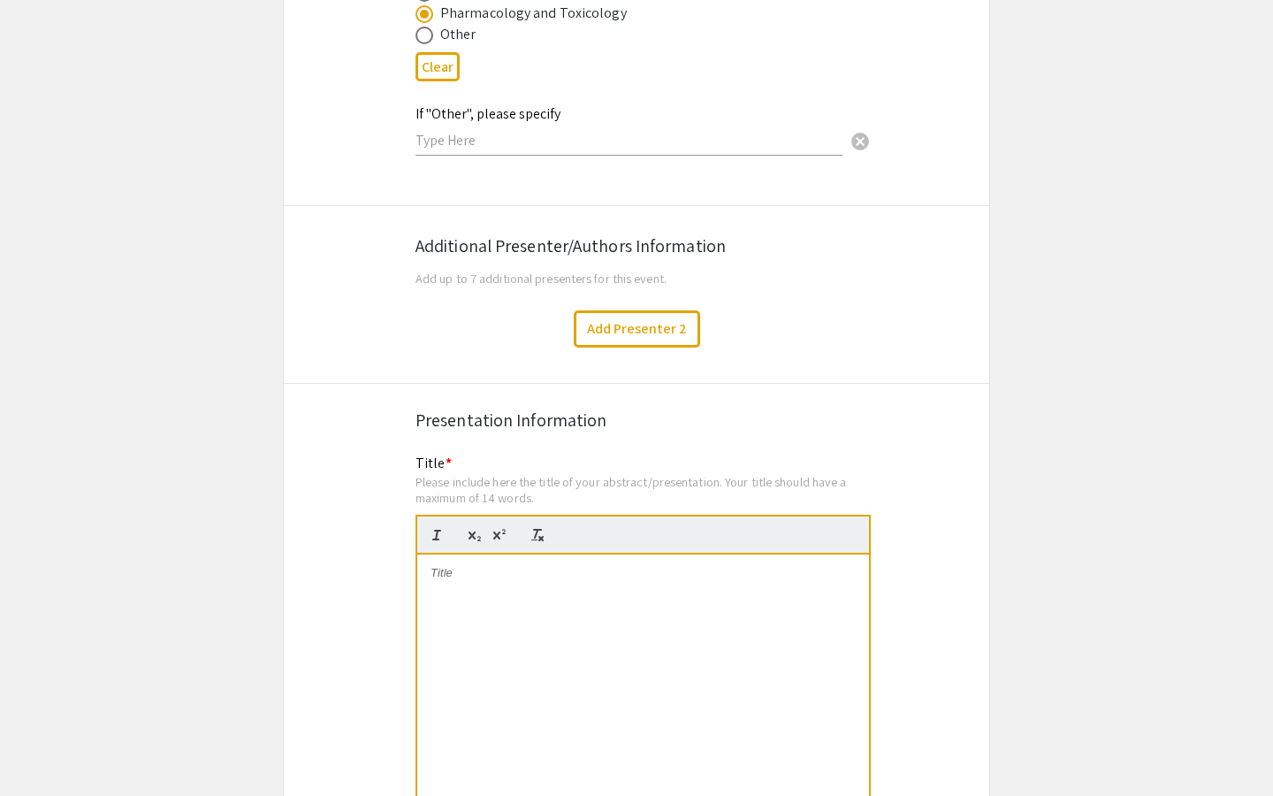
type input "[EMAIL_ADDRESS][DOMAIN_NAME]"
click at [469, 561] on div at bounding box center [643, 686] width 452 height 265
click at [488, 566] on p "The Mitochondrial Unfolded Protein Response (UPRmt) is a Critical Mediator of […" at bounding box center [643, 581] width 425 height 33
click at [549, 569] on p "The Mitochondrial Unfolded Protein Response (UPRmt) is a Critical Mediator of […" at bounding box center [643, 581] width 425 height 33
drag, startPoint x: 503, startPoint y: 573, endPoint x: 438, endPoint y: 571, distance: 65.4
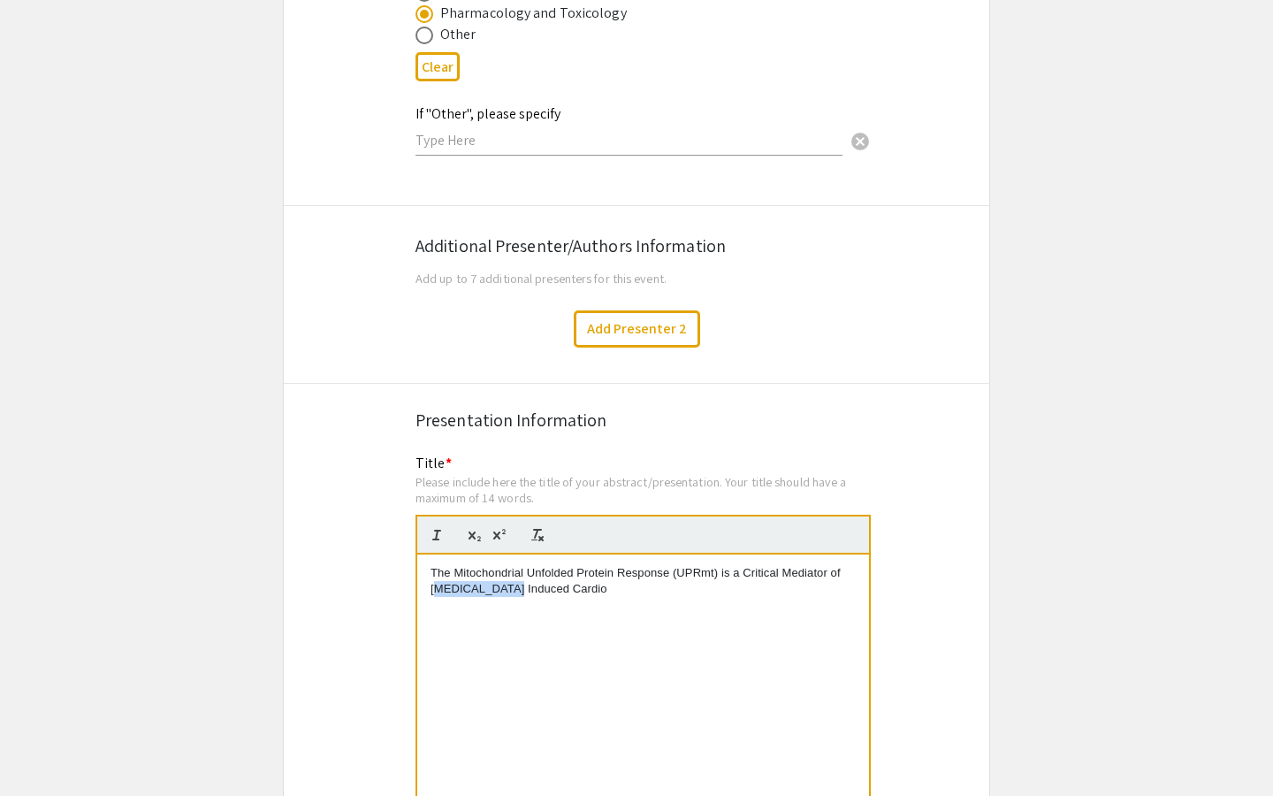
click at [438, 571] on p "The Mitochondrial Unfolded Protein Response (UPRmt) is a Critical Mediator of […" at bounding box center [643, 581] width 425 height 33
click at [580, 571] on p "The Mitochondrial Unfolded Protein Response (UPRmt) is a Critical Mediator of […" at bounding box center [643, 581] width 425 height 33
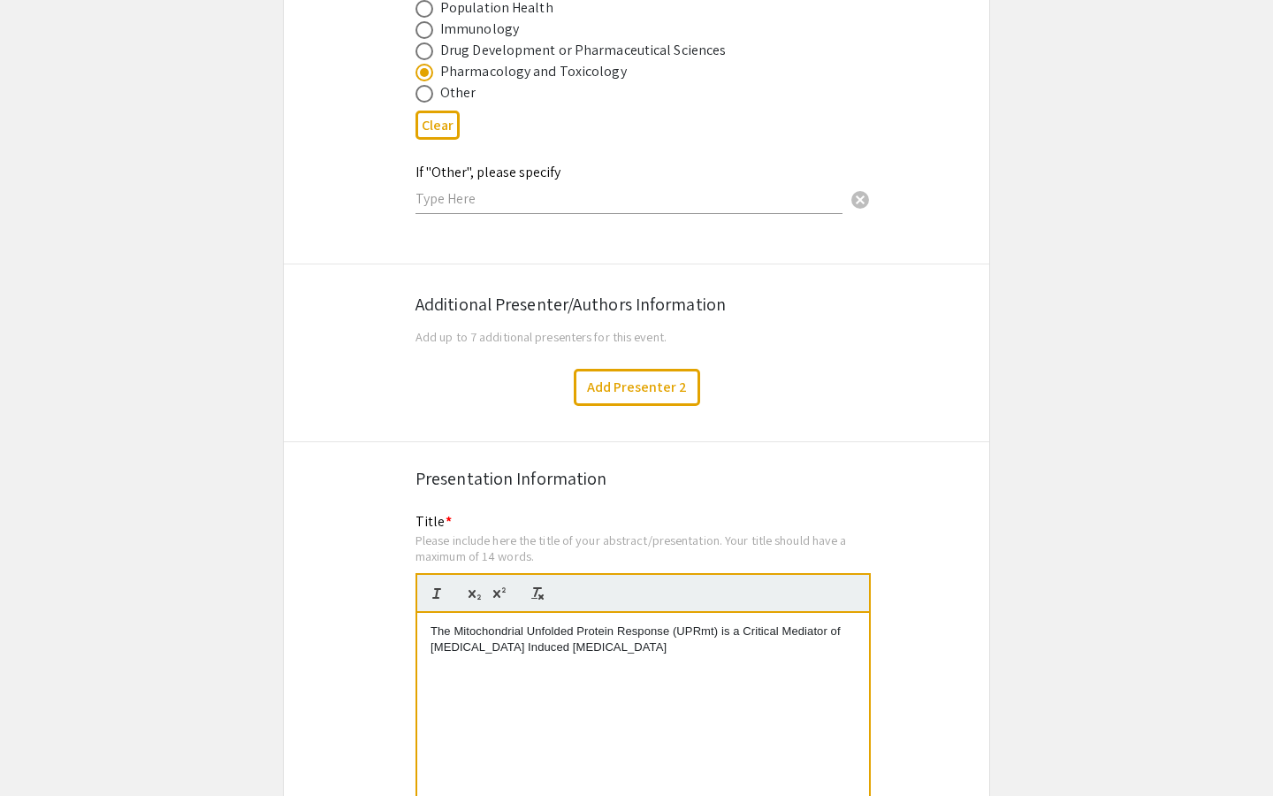
scroll to position [2680, 0]
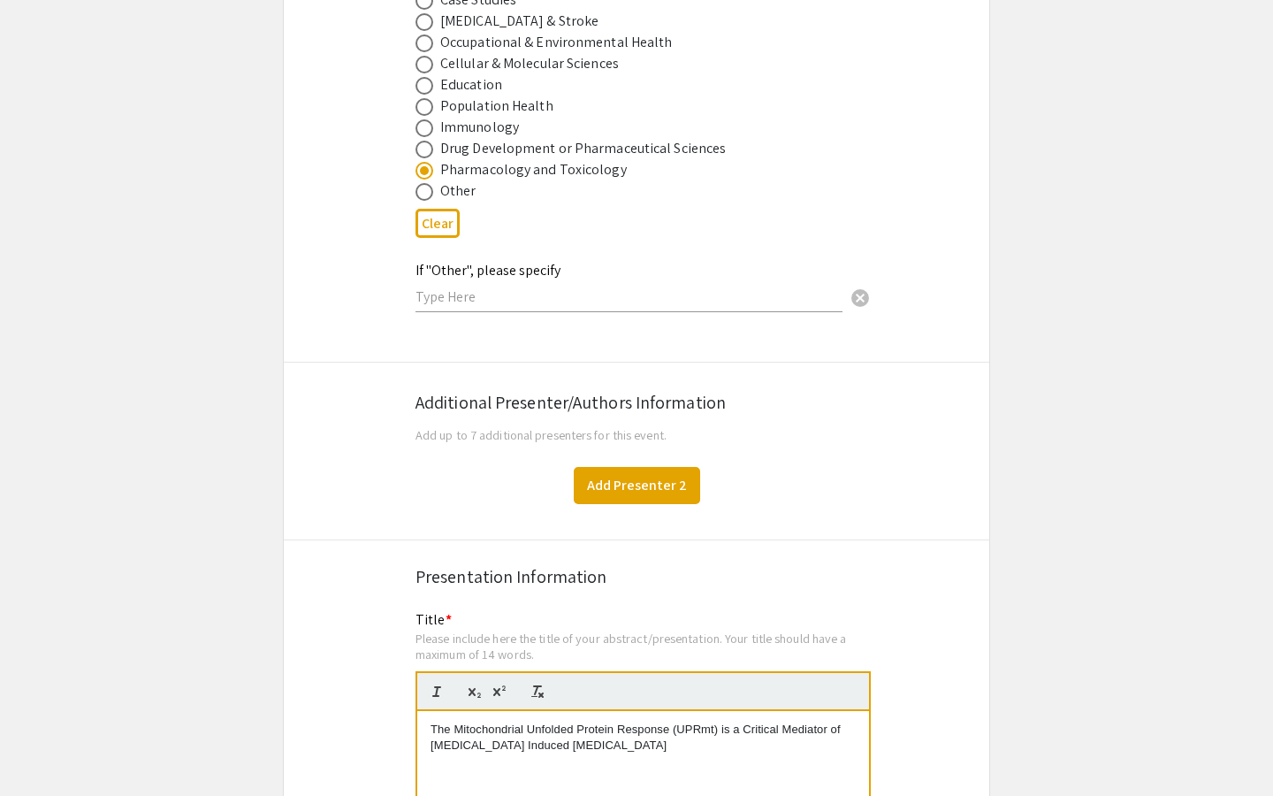
click at [628, 468] on button "Add Presenter 2" at bounding box center [637, 485] width 126 height 37
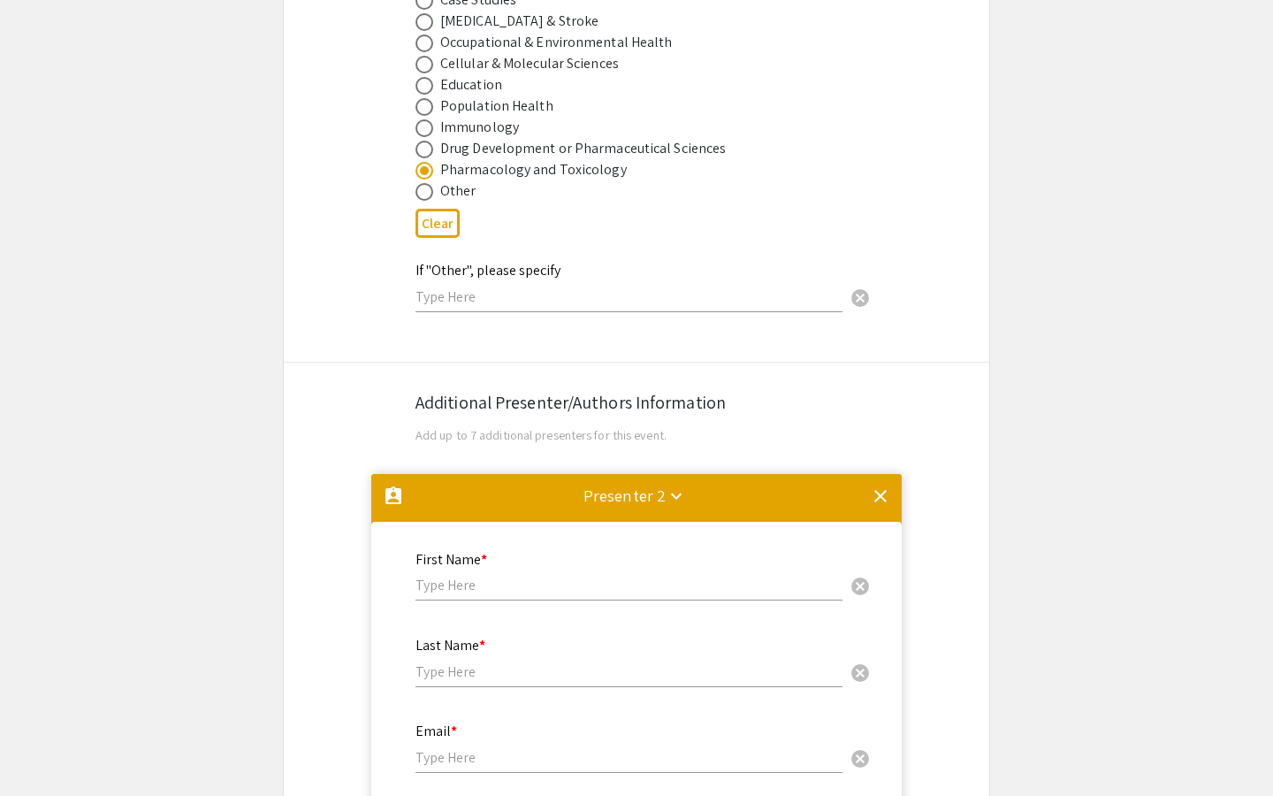
scroll to position [3132, 0]
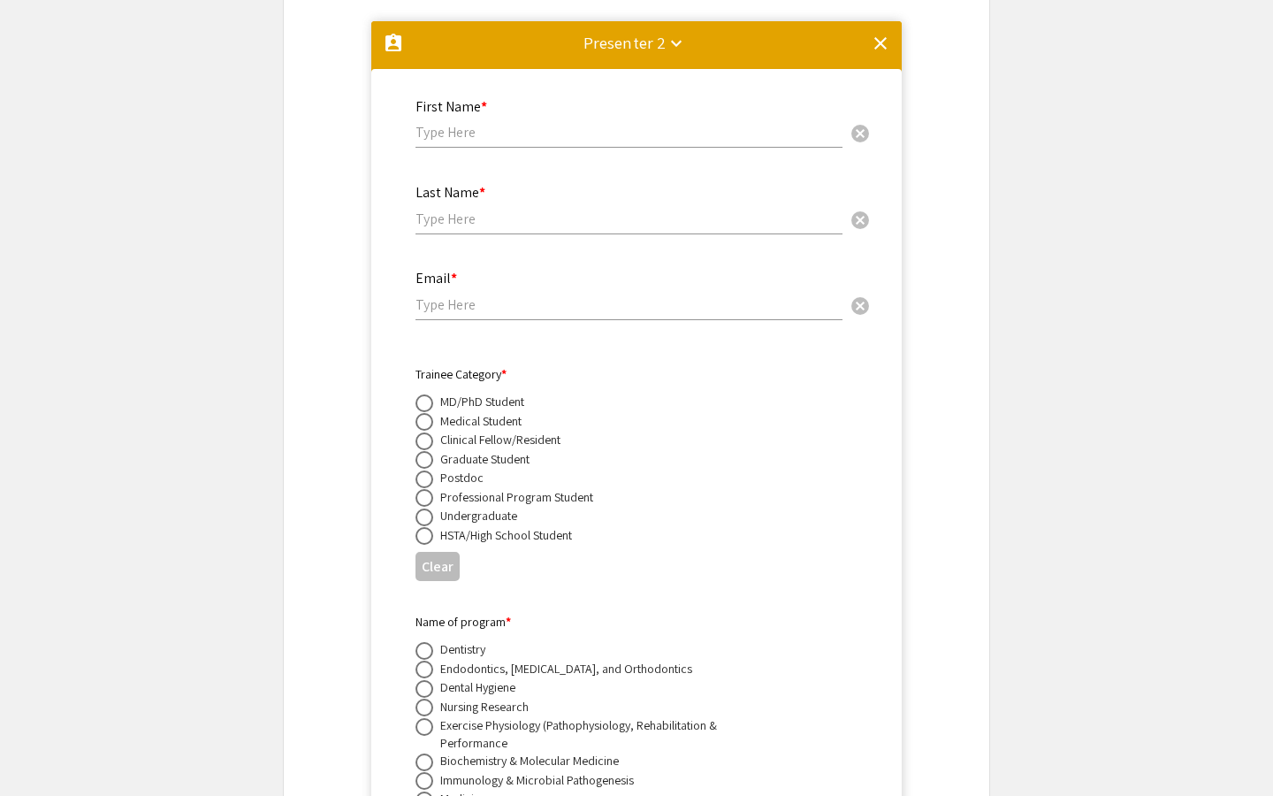
click at [476, 122] on div "First Name * cancel" at bounding box center [629, 114] width 427 height 67
type input "[PERSON_NAME]"
click at [479, 210] on input "text" at bounding box center [629, 219] width 427 height 19
type input "[PERSON_NAME]"
click at [454, 295] on input "email" at bounding box center [629, 304] width 427 height 19
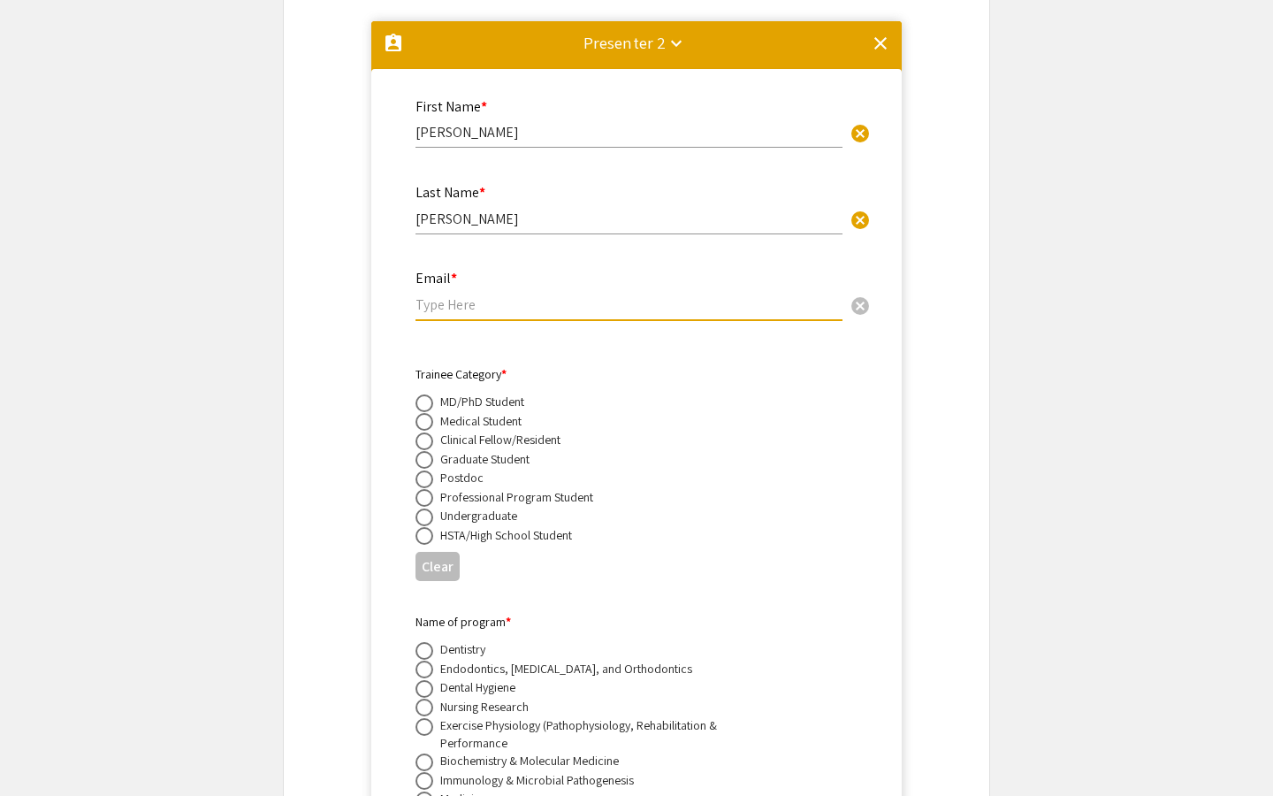
paste input "[EMAIL_ADDRESS][DOMAIN_NAME]"
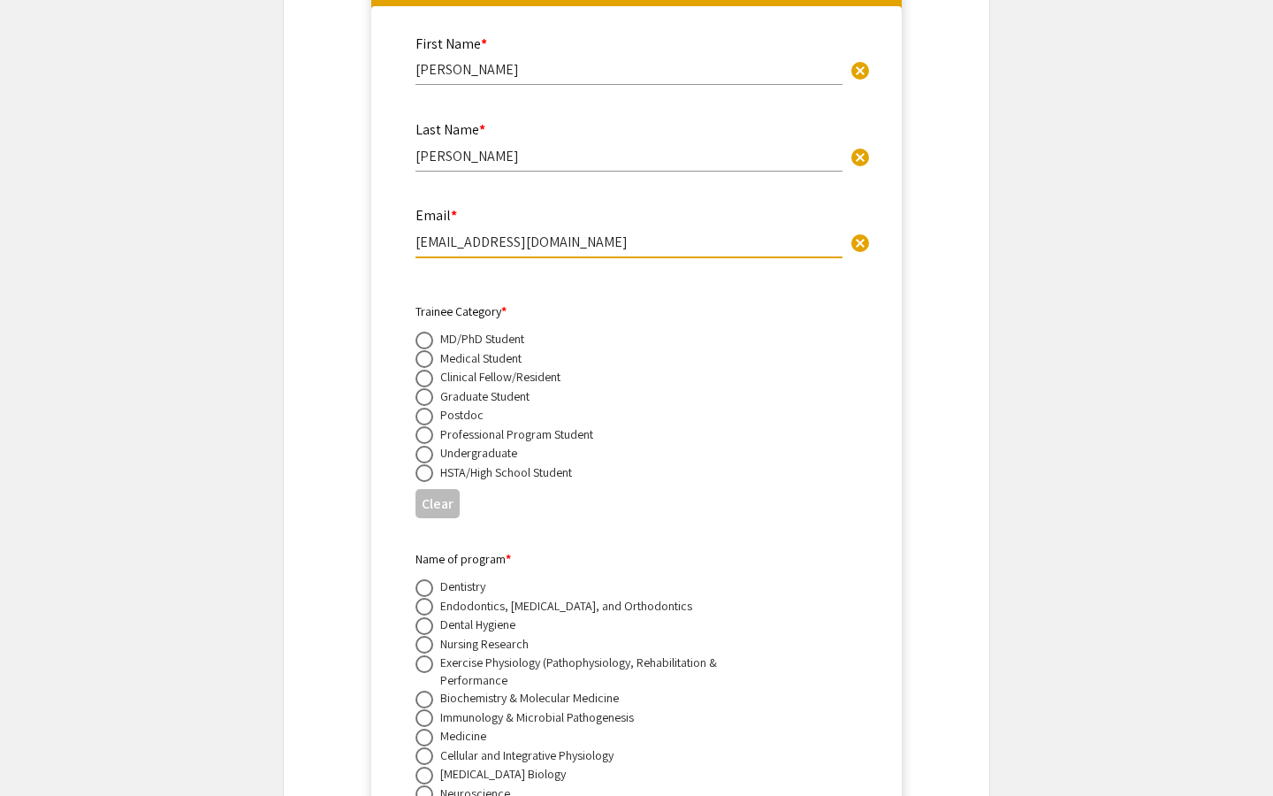
type input "[EMAIL_ADDRESS][DOMAIN_NAME]"
click at [419, 446] on span at bounding box center [425, 455] width 18 height 18
click at [419, 446] on input "radio" at bounding box center [425, 455] width 18 height 18
radio input "true"
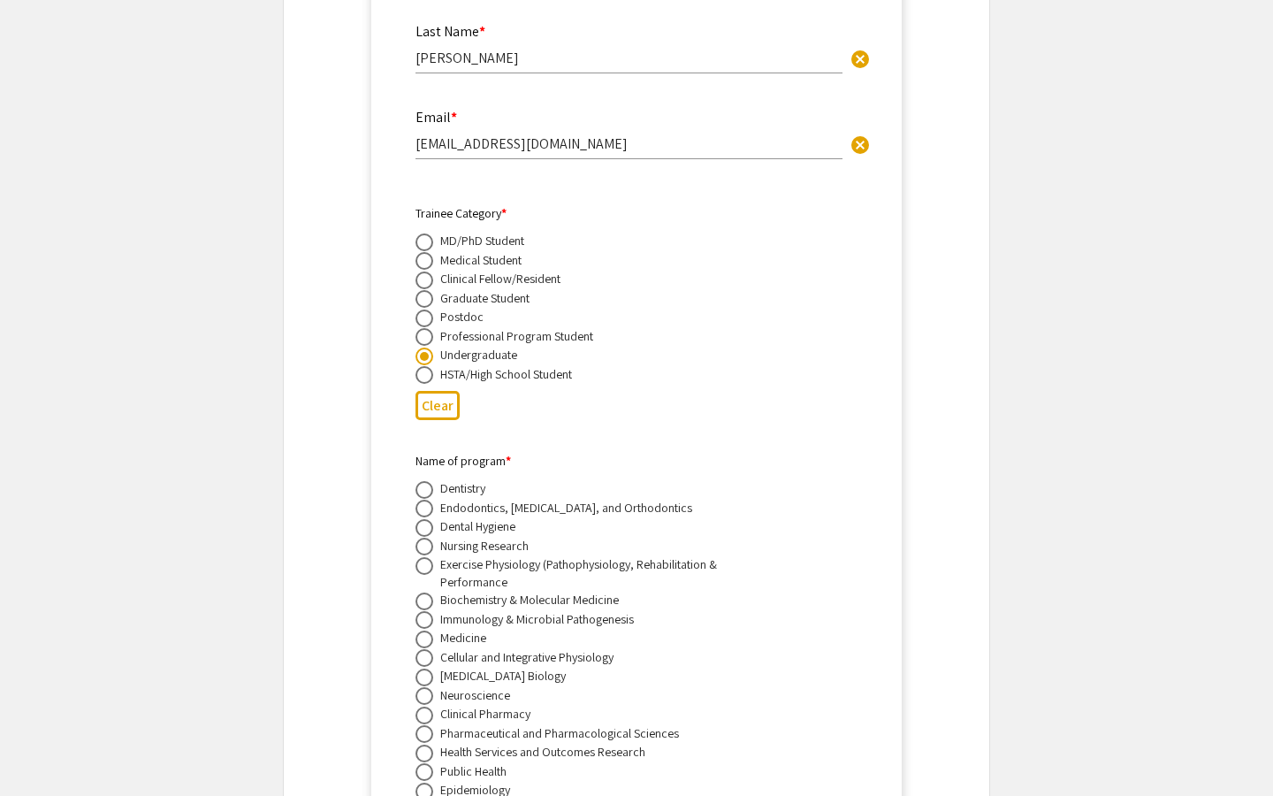
scroll to position [3501, 0]
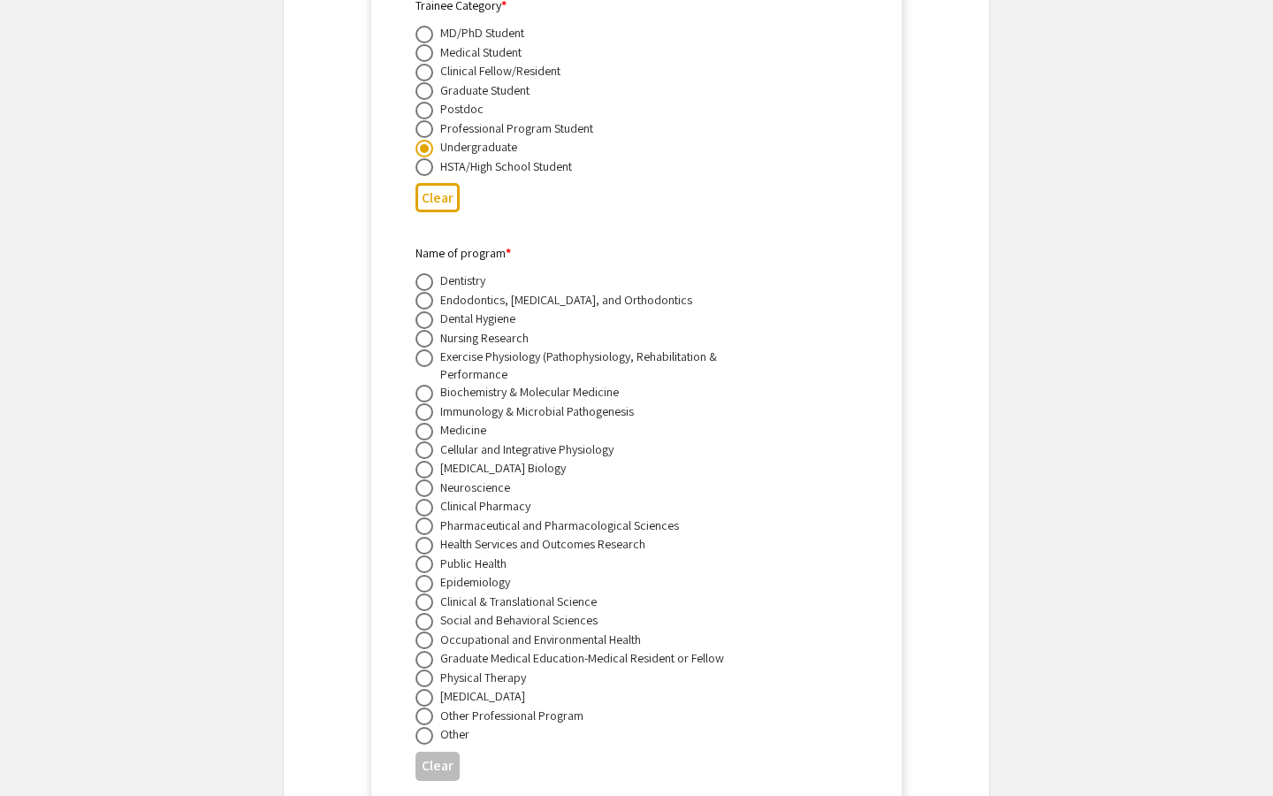
click at [433, 385] on label at bounding box center [428, 394] width 25 height 18
click at [433, 385] on input "radio" at bounding box center [425, 394] width 18 height 18
radio input "true"
click at [420, 389] on span at bounding box center [424, 393] width 9 height 9
click at [420, 385] on input "radio" at bounding box center [425, 394] width 18 height 18
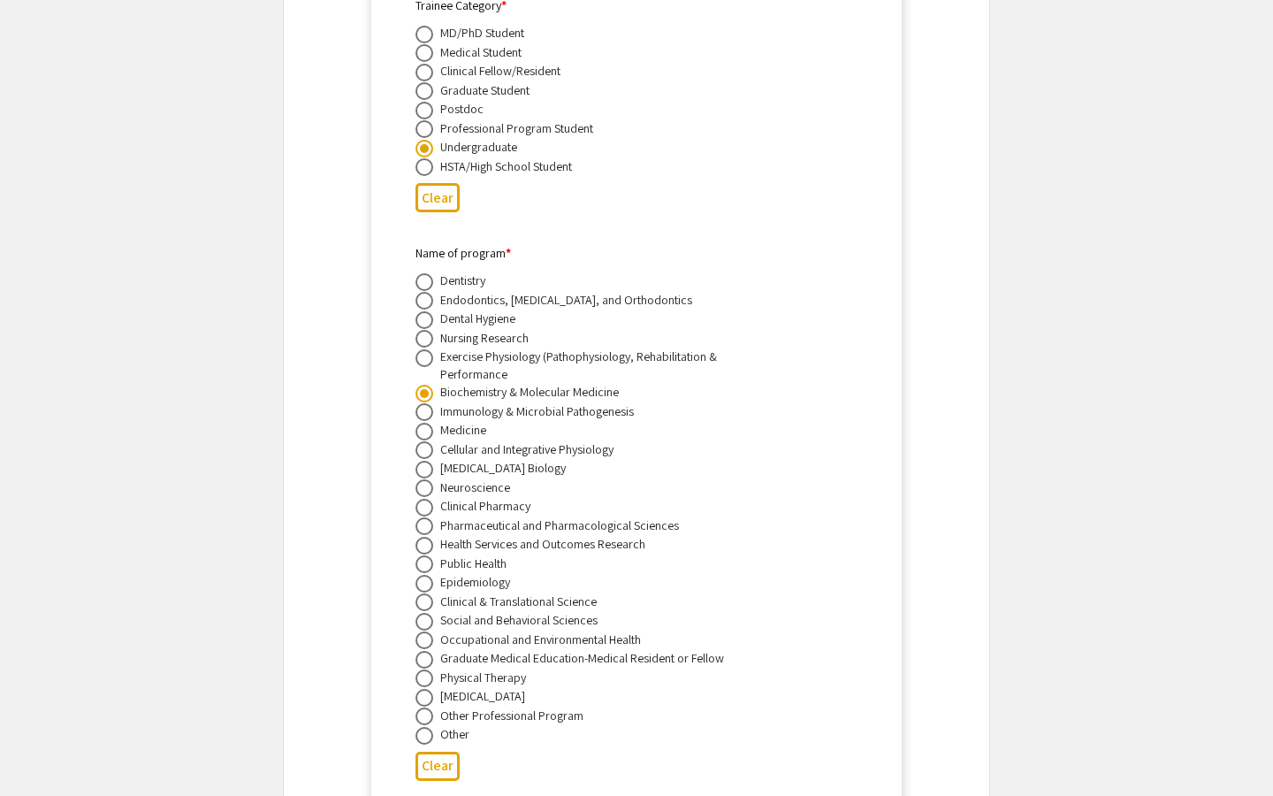
click at [420, 403] on span at bounding box center [425, 412] width 18 height 18
click at [420, 403] on input "radio" at bounding box center [425, 412] width 18 height 18
radio input "true"
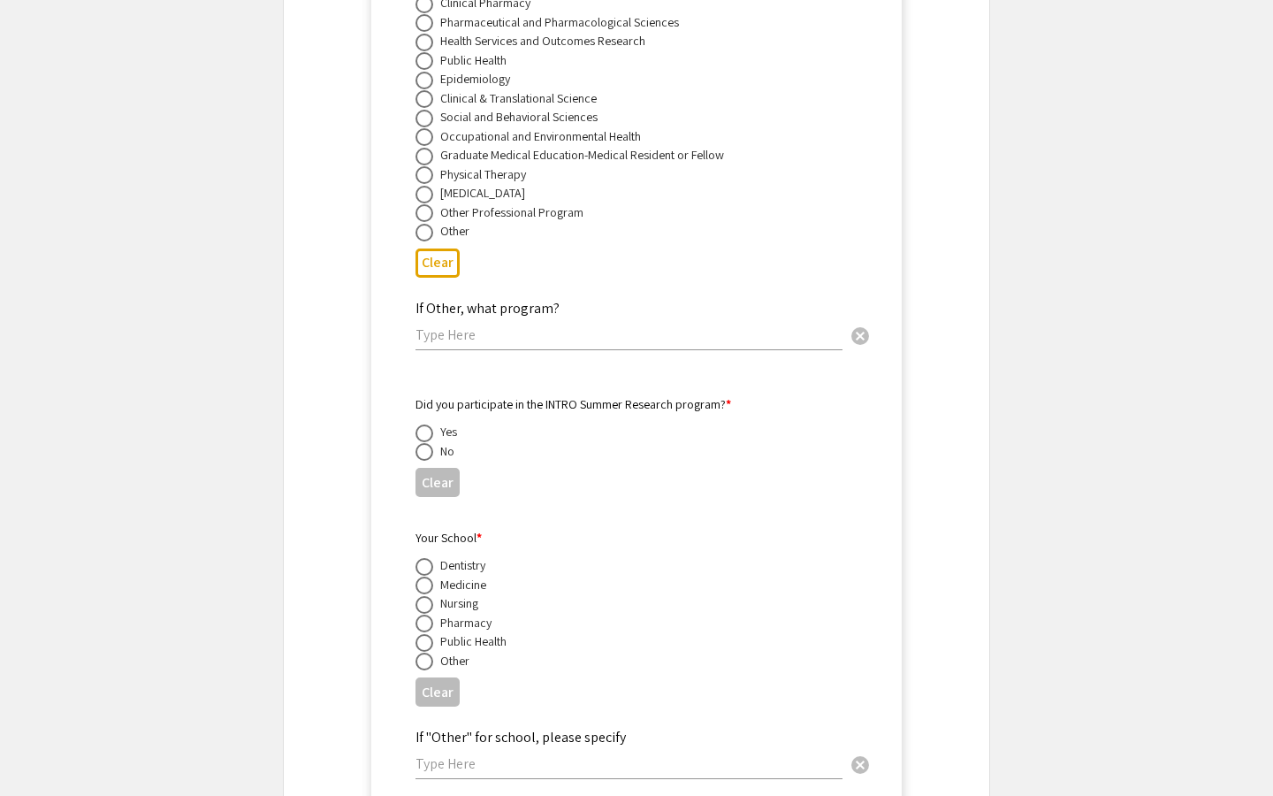
scroll to position [4024, 0]
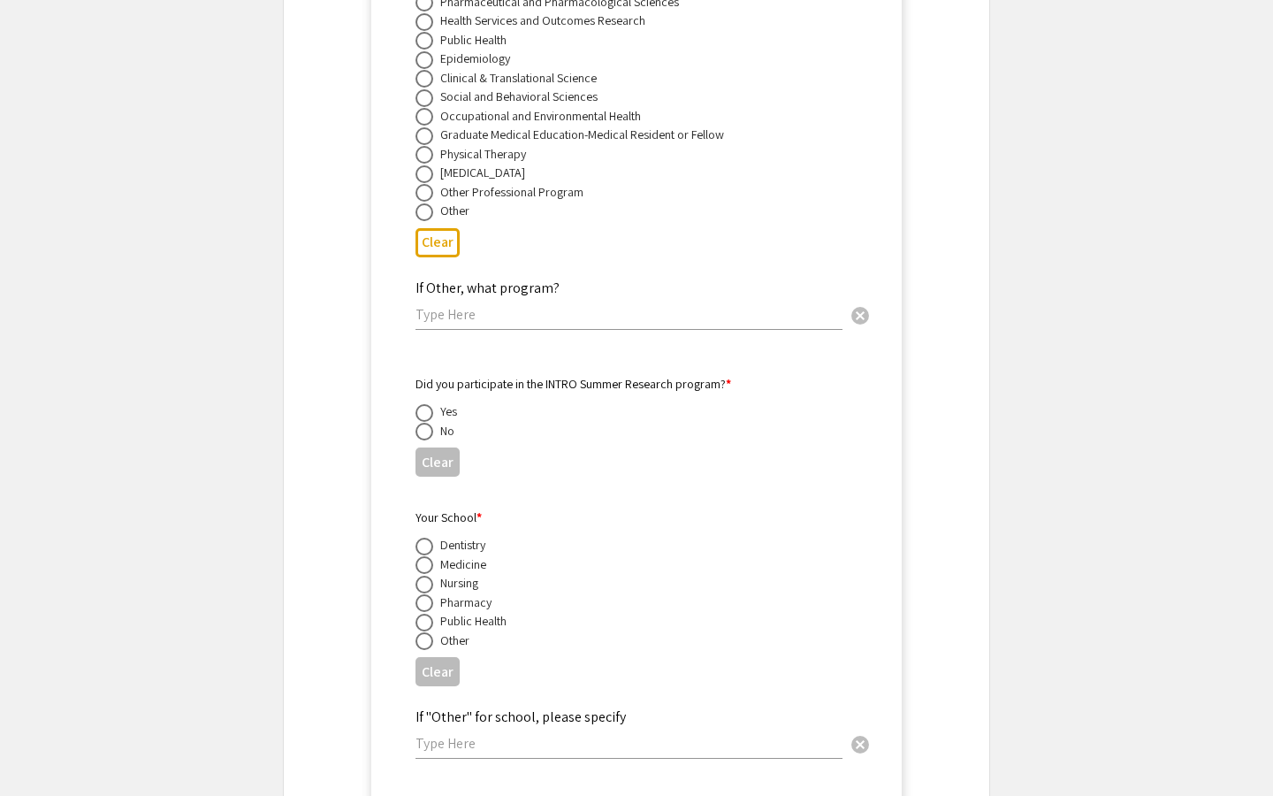
click at [421, 432] on span at bounding box center [425, 432] width 18 height 18
click at [421, 432] on input "radio" at bounding box center [425, 432] width 18 height 18
radio input "true"
click at [420, 561] on span at bounding box center [425, 565] width 18 height 18
click at [420, 561] on input "radio" at bounding box center [425, 565] width 18 height 18
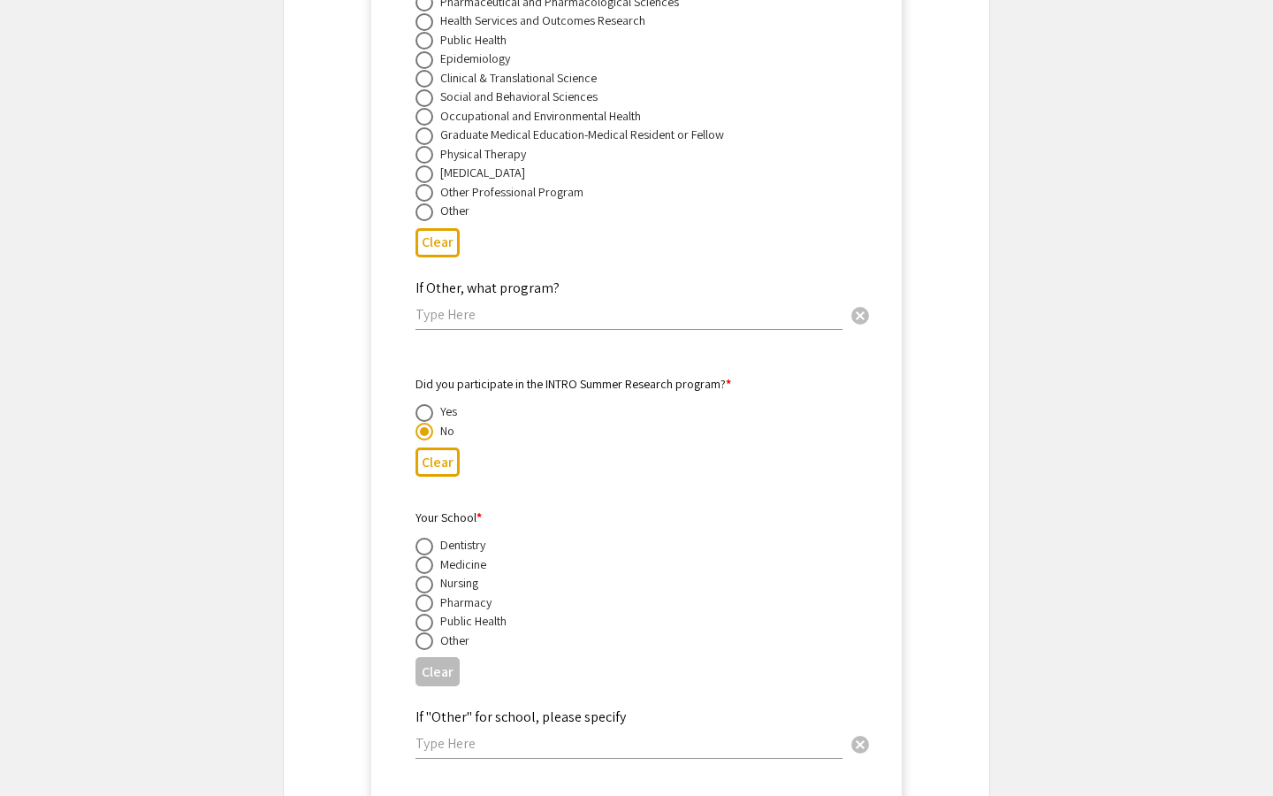
radio input "true"
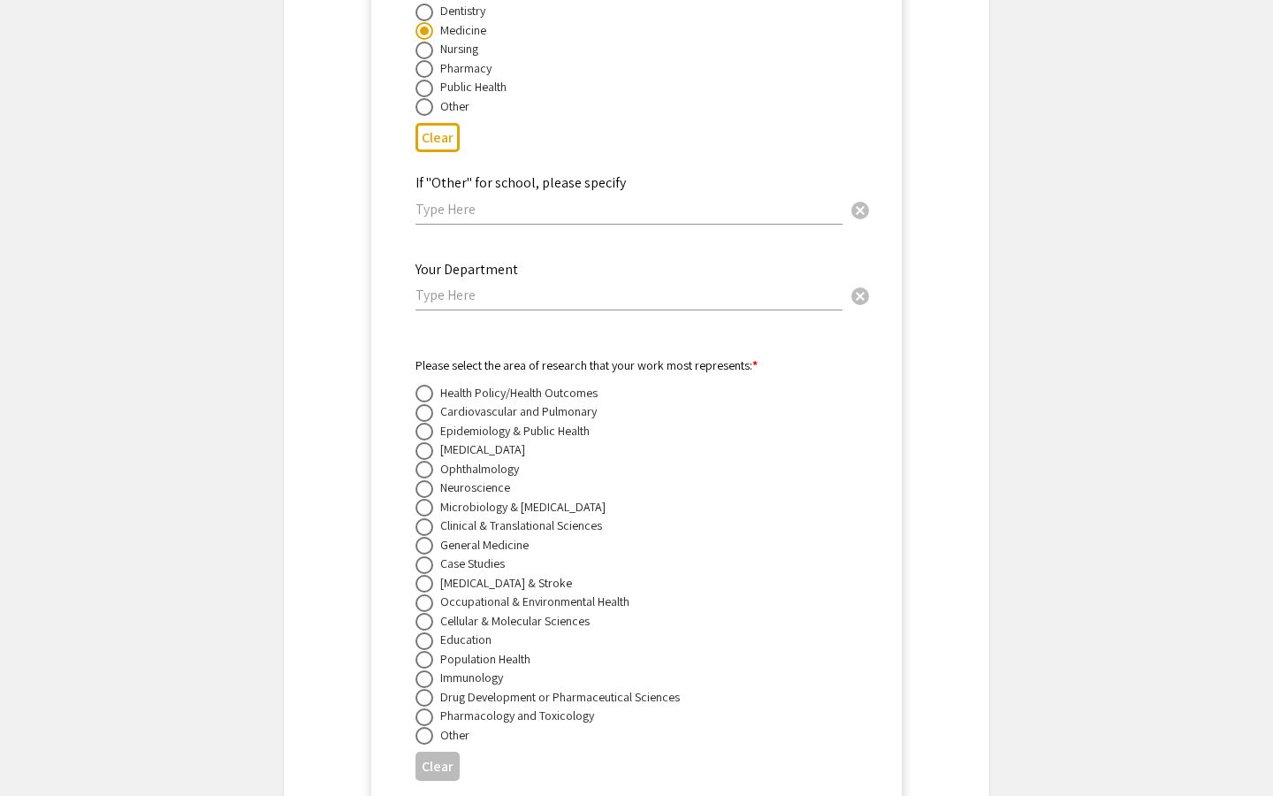
scroll to position [4671, 0]
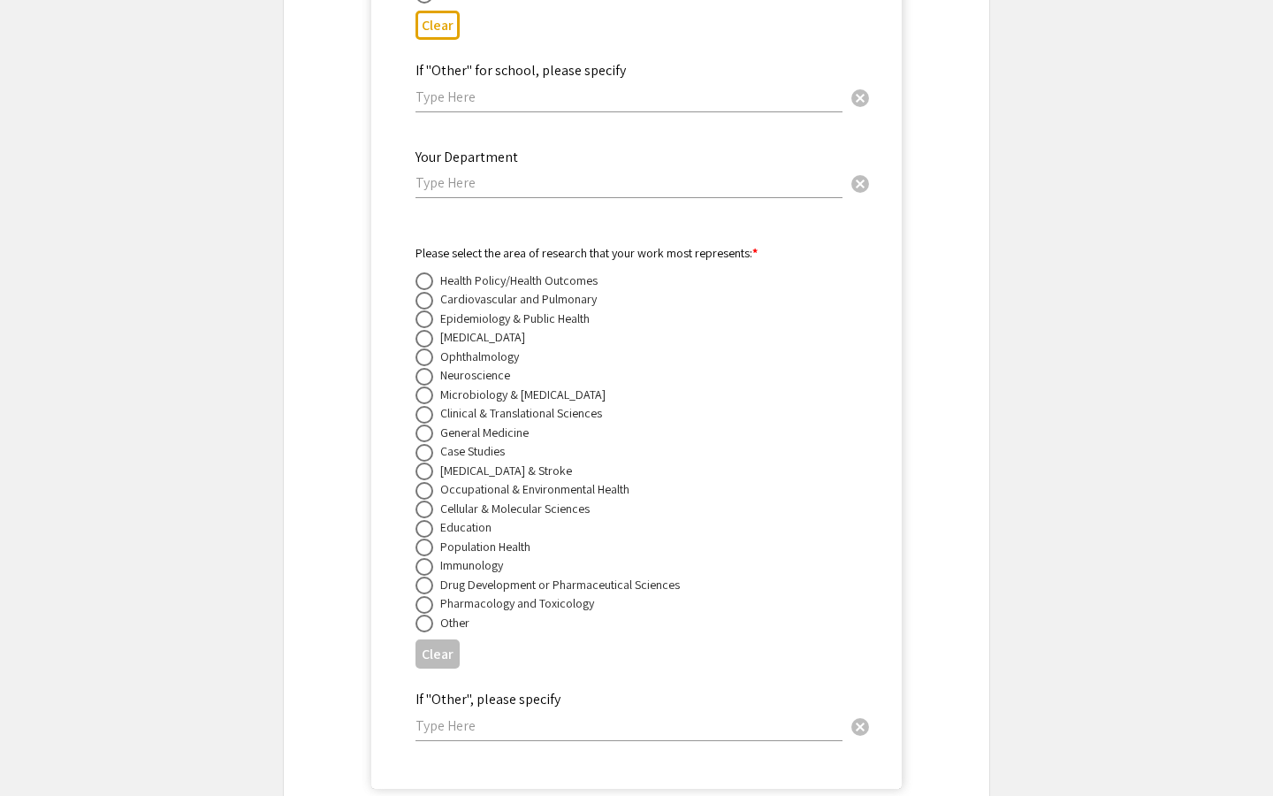
click at [485, 185] on input "text" at bounding box center [629, 182] width 427 height 19
type input "IMMB"
click at [422, 614] on span at bounding box center [425, 605] width 18 height 18
click at [422, 614] on input "radio" at bounding box center [425, 605] width 18 height 18
radio input "true"
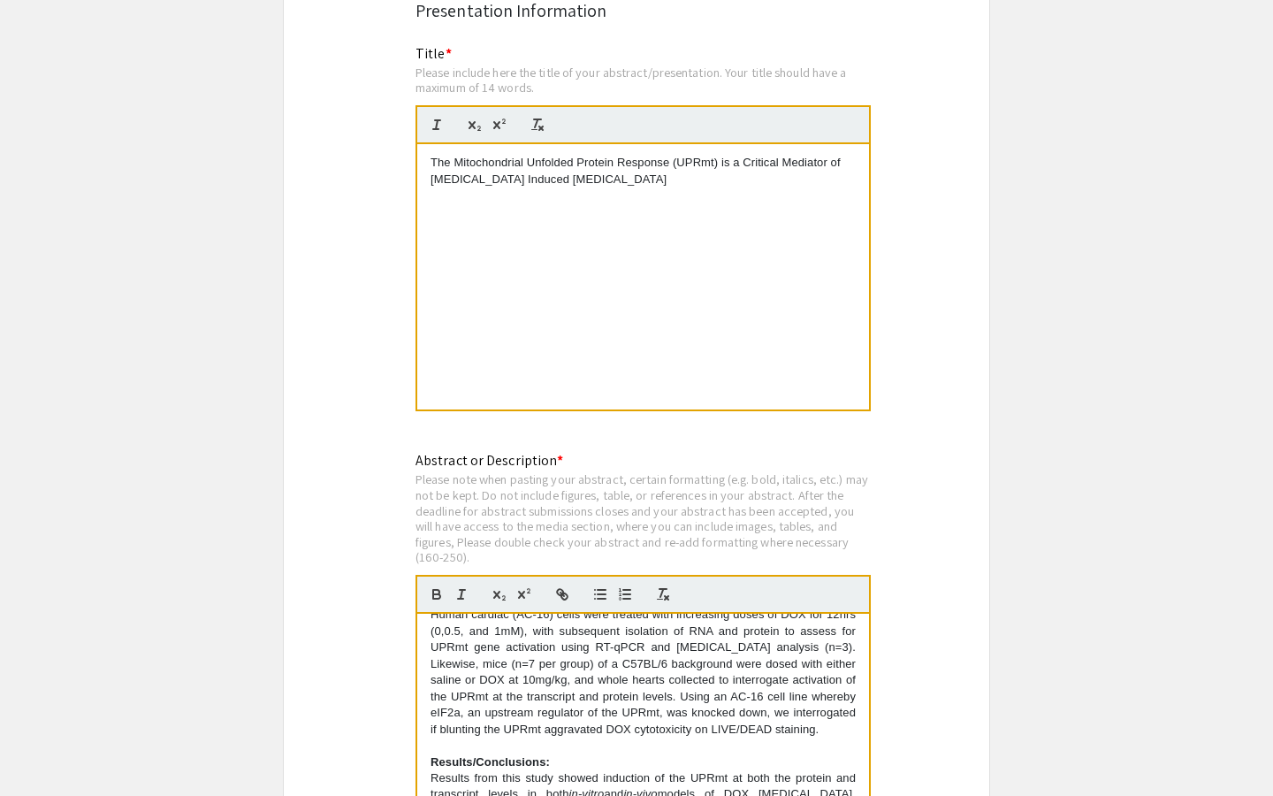
scroll to position [5583, 0]
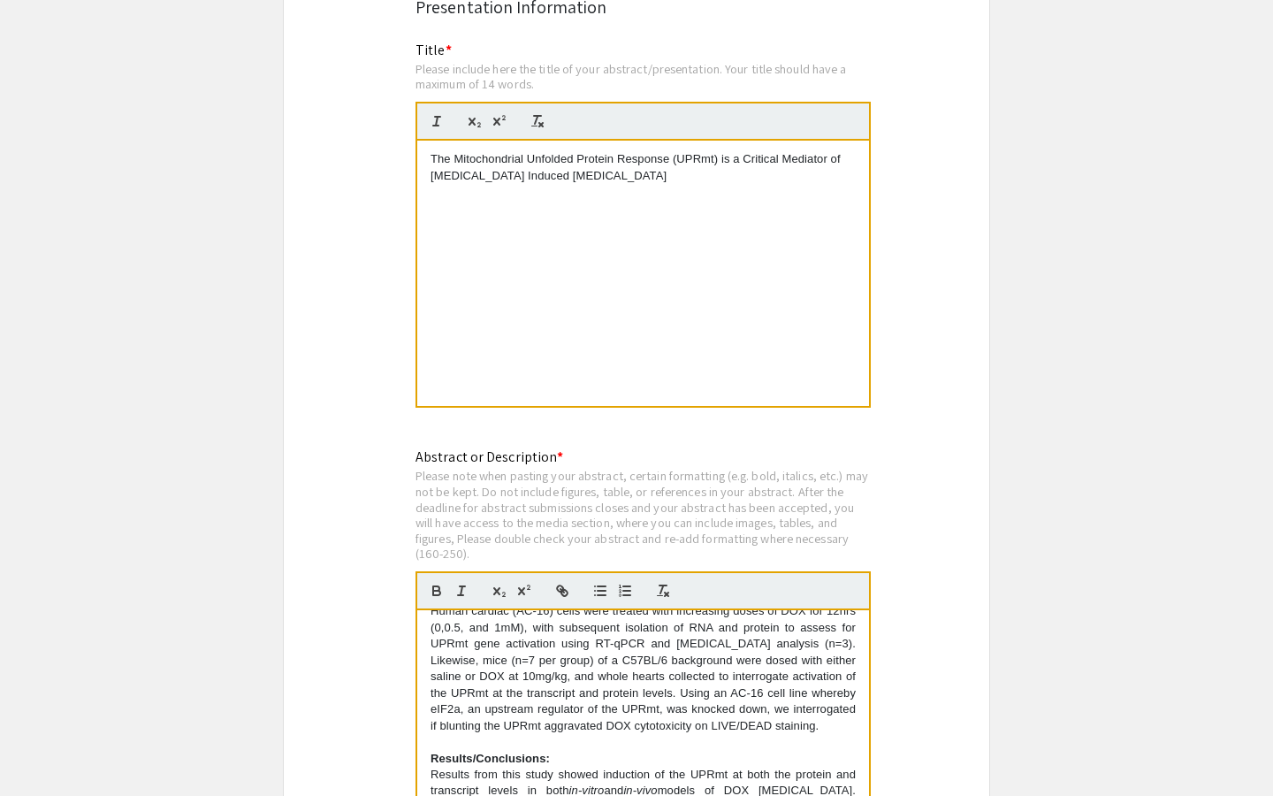
click at [569, 172] on p "The Mitochondrial Unfolded Protein Response (UPRmt) is a Critical Mediator of […" at bounding box center [643, 167] width 425 height 33
drag, startPoint x: 611, startPoint y: 182, endPoint x: 575, endPoint y: 183, distance: 36.3
click at [575, 183] on p "The Mitochondrial Unfolded Protein Response (UPRmt) is a Critical Mediator of […" at bounding box center [643, 167] width 425 height 33
click at [605, 180] on p "The Mitochondrial Unfolded Protein Response (UPRmt) is a Critical Mediator of […" at bounding box center [643, 167] width 425 height 33
drag, startPoint x: 612, startPoint y: 181, endPoint x: 551, endPoint y: 179, distance: 61.1
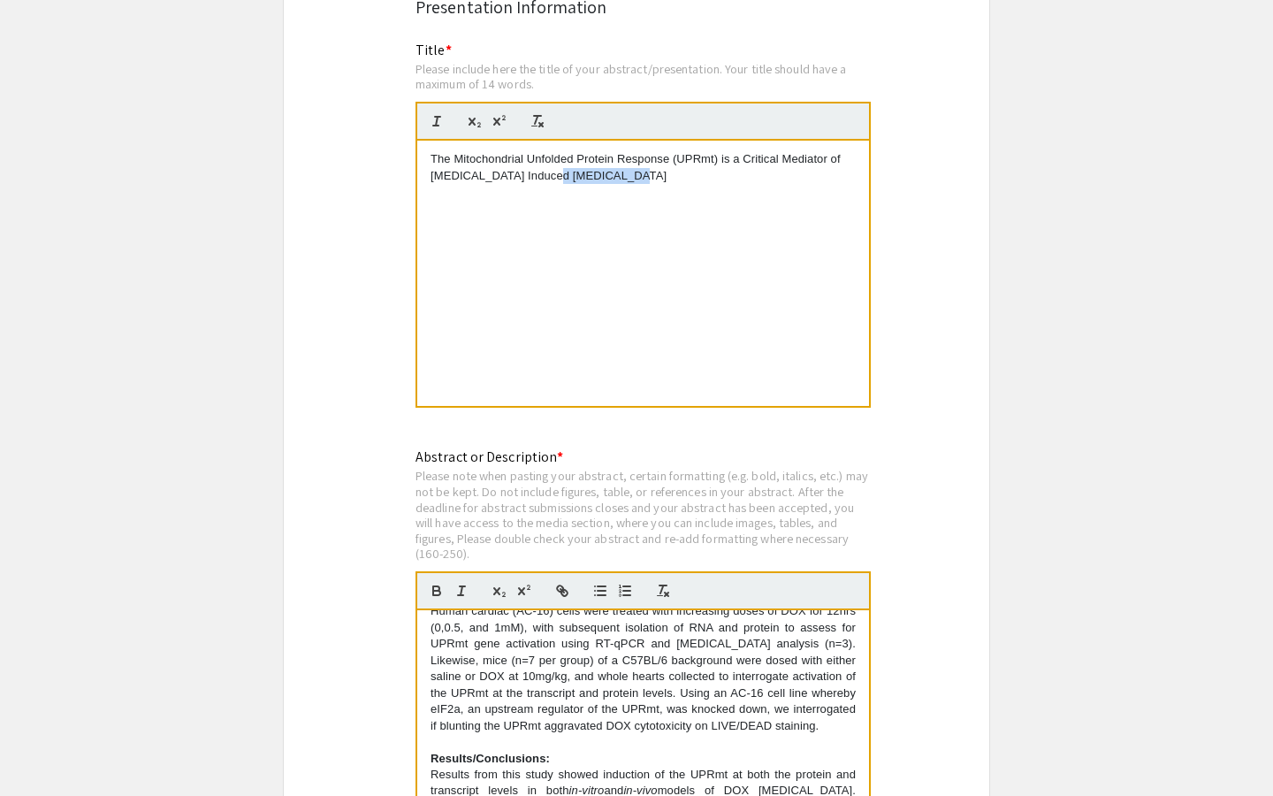
click at [551, 179] on p "The Mitochondrial Unfolded Protein Response (UPRmt) is a Critical Mediator of […" at bounding box center [643, 167] width 425 height 33
click at [620, 182] on p "The Mitochondrial Unfolded Protein Response (UPRmt) is a Critical Mediator of […" at bounding box center [643, 167] width 425 height 33
click at [613, 184] on p "The Mitochondrial Unfolded Protein Response (UPRmt) is a Critical Mediator of […" at bounding box center [643, 167] width 425 height 33
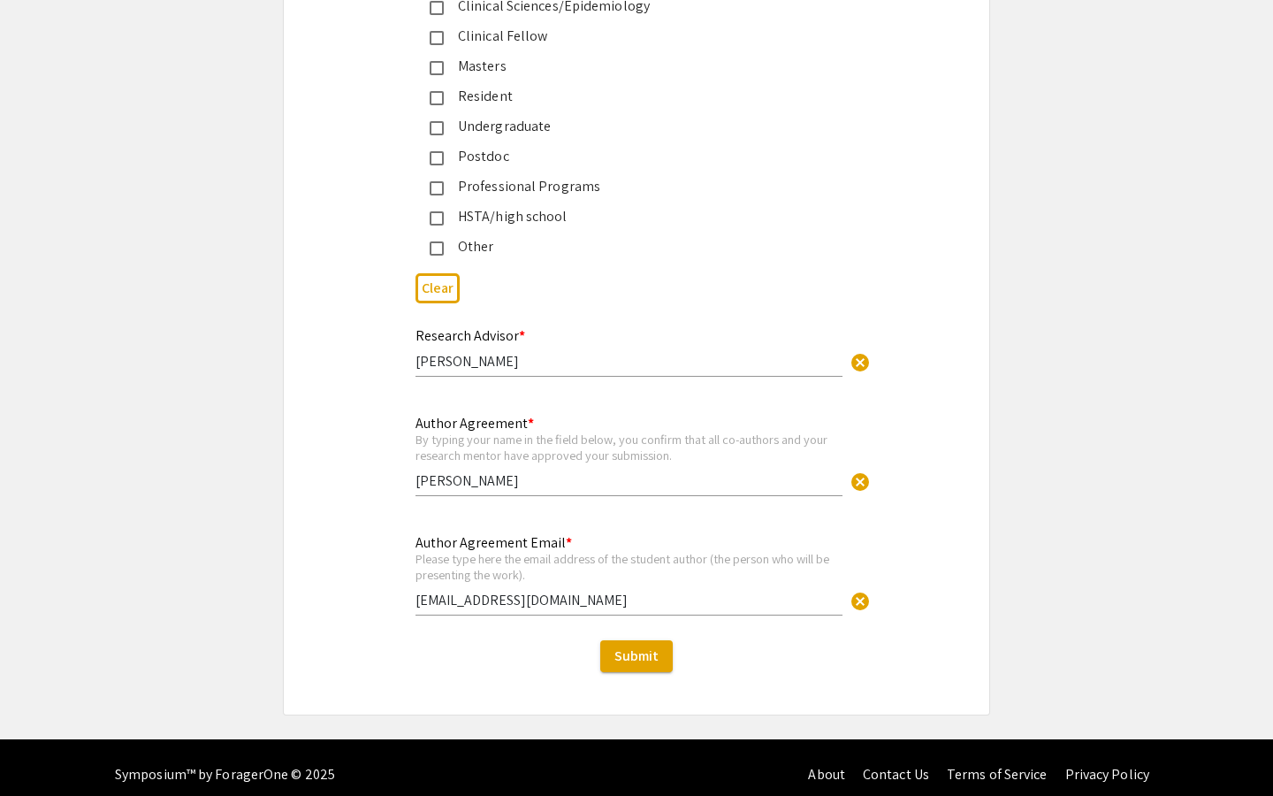
scroll to position [6598, 0]
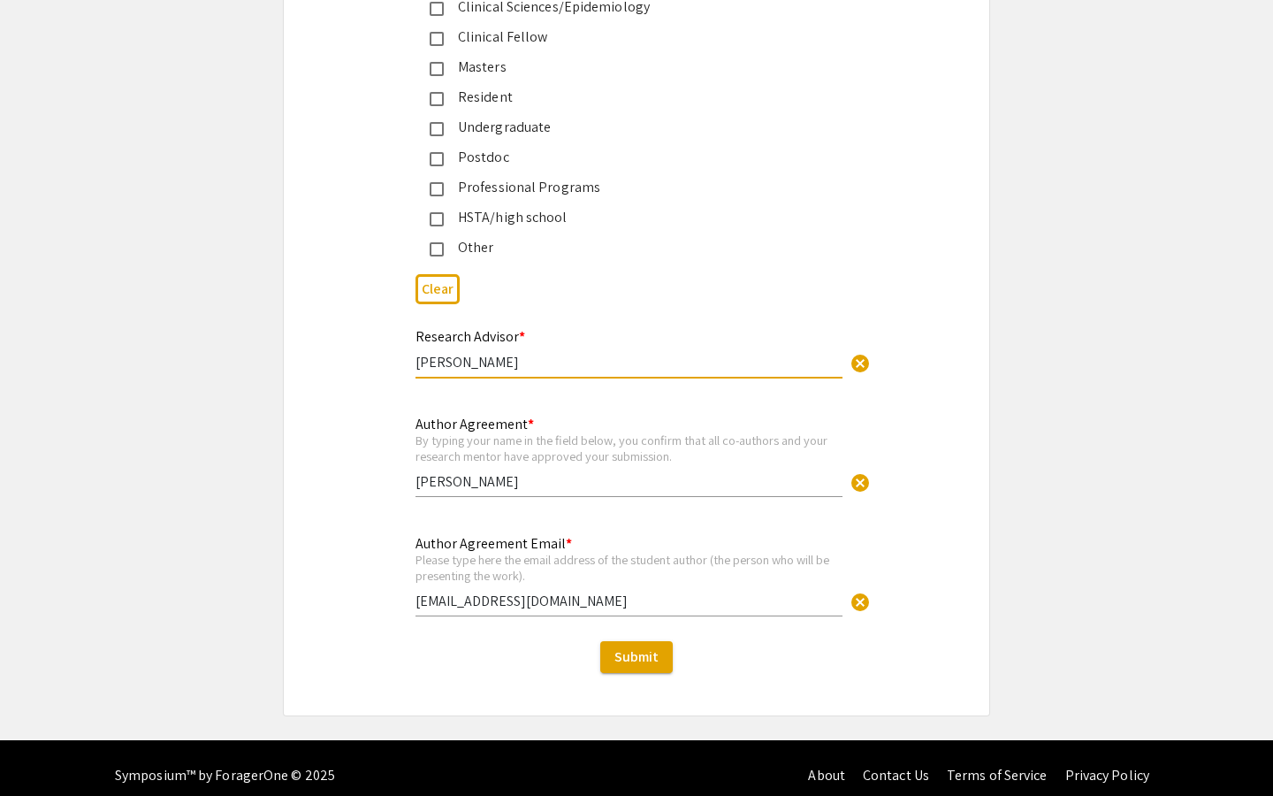
click at [547, 353] on input "[PERSON_NAME]" at bounding box center [629, 362] width 427 height 19
click at [637, 647] on span "Submit" at bounding box center [636, 656] width 44 height 19
